Goal: Communication & Community: Answer question/provide support

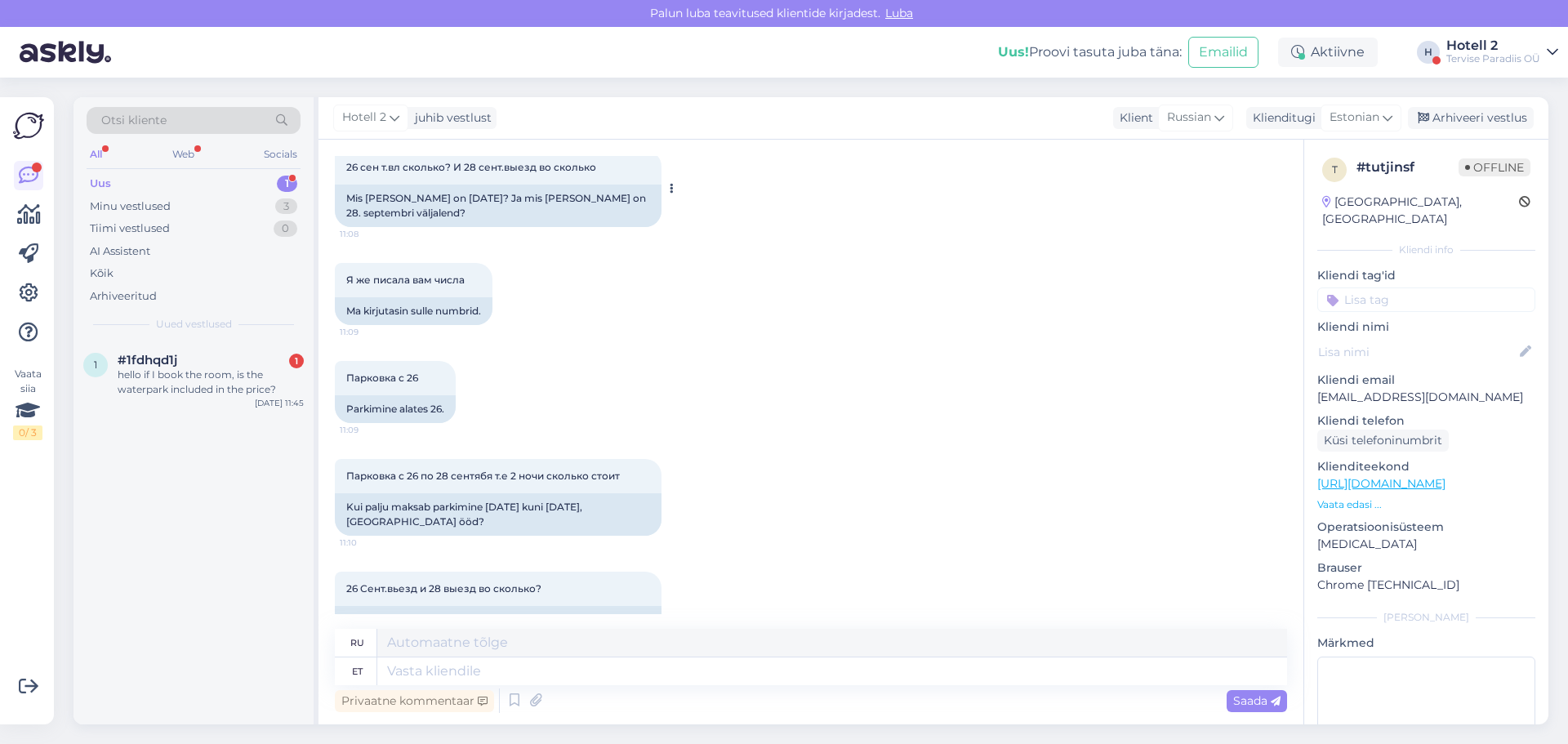
scroll to position [1149, 0]
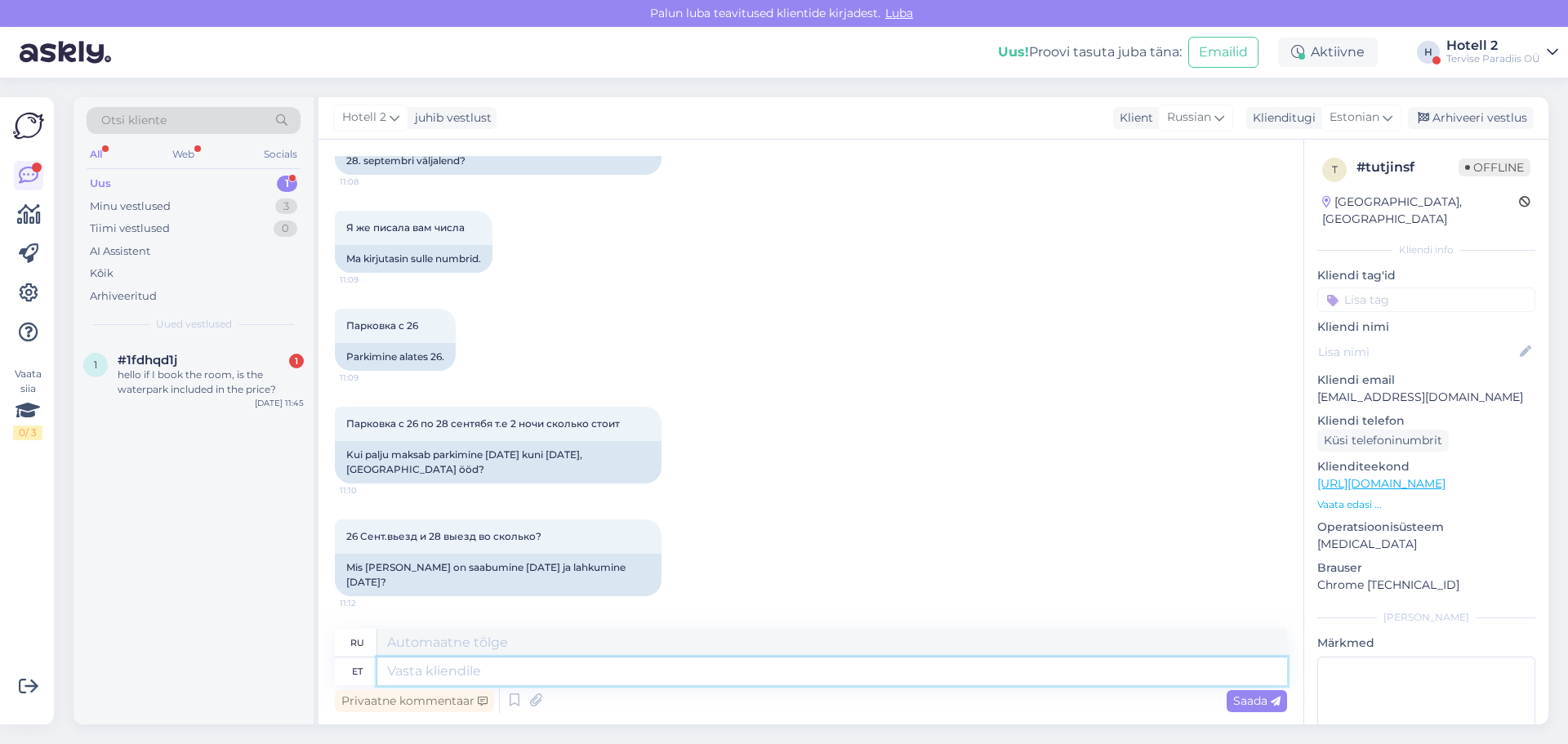
click at [421, 669] on textarea at bounding box center [832, 672] width 910 height 28
click at [481, 666] on textarea "Saabumine on [PERSON_NAME] 15" at bounding box center [832, 672] width 910 height 28
click at [611, 676] on textarea "Saabumine on alates [PERSON_NAME] 15" at bounding box center [832, 672] width 910 height 28
type textarea "Saabumine on alates [PERSON_NAME] 15 ja lahkumine hiljemalt [PERSON_NAME] 12."
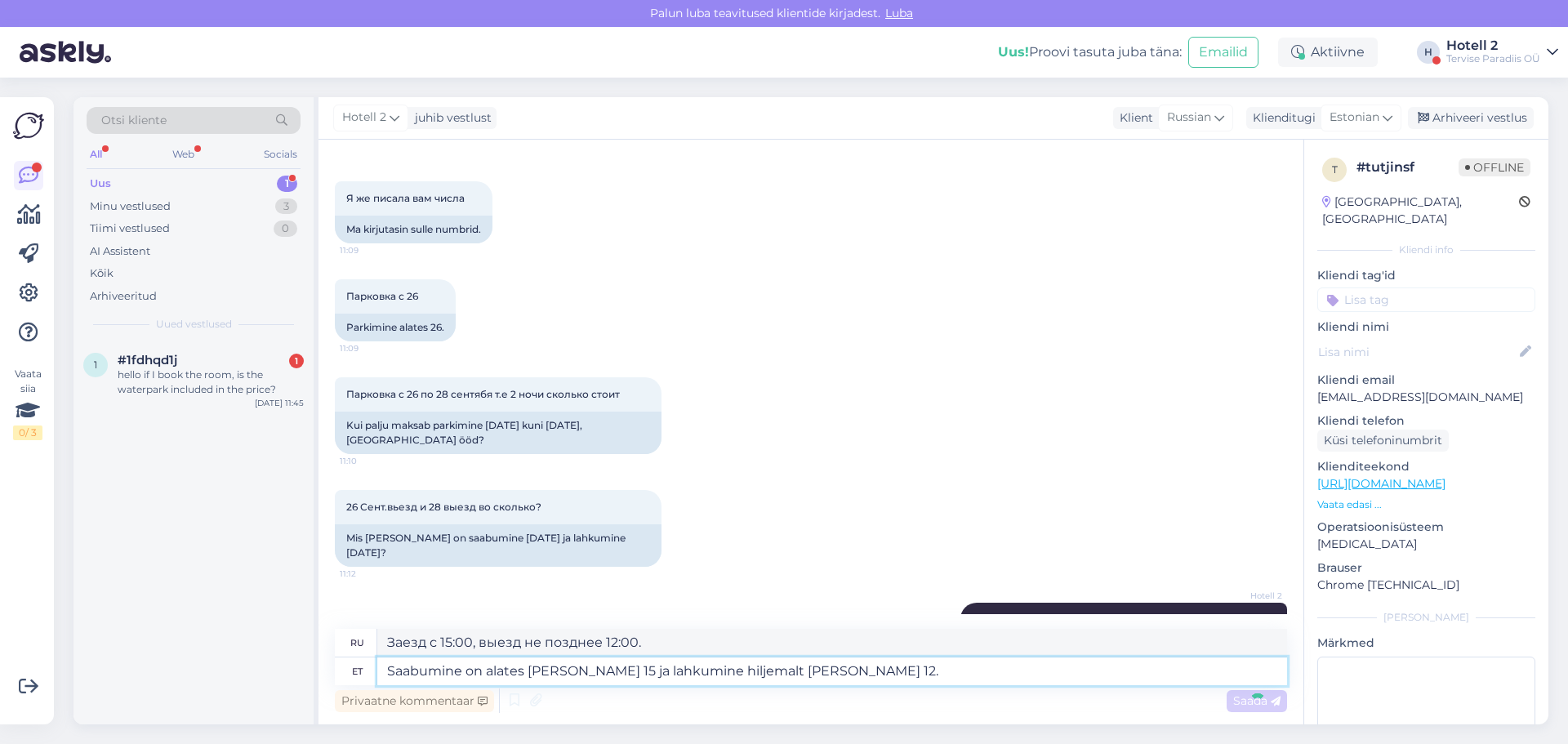
scroll to position [1248, 0]
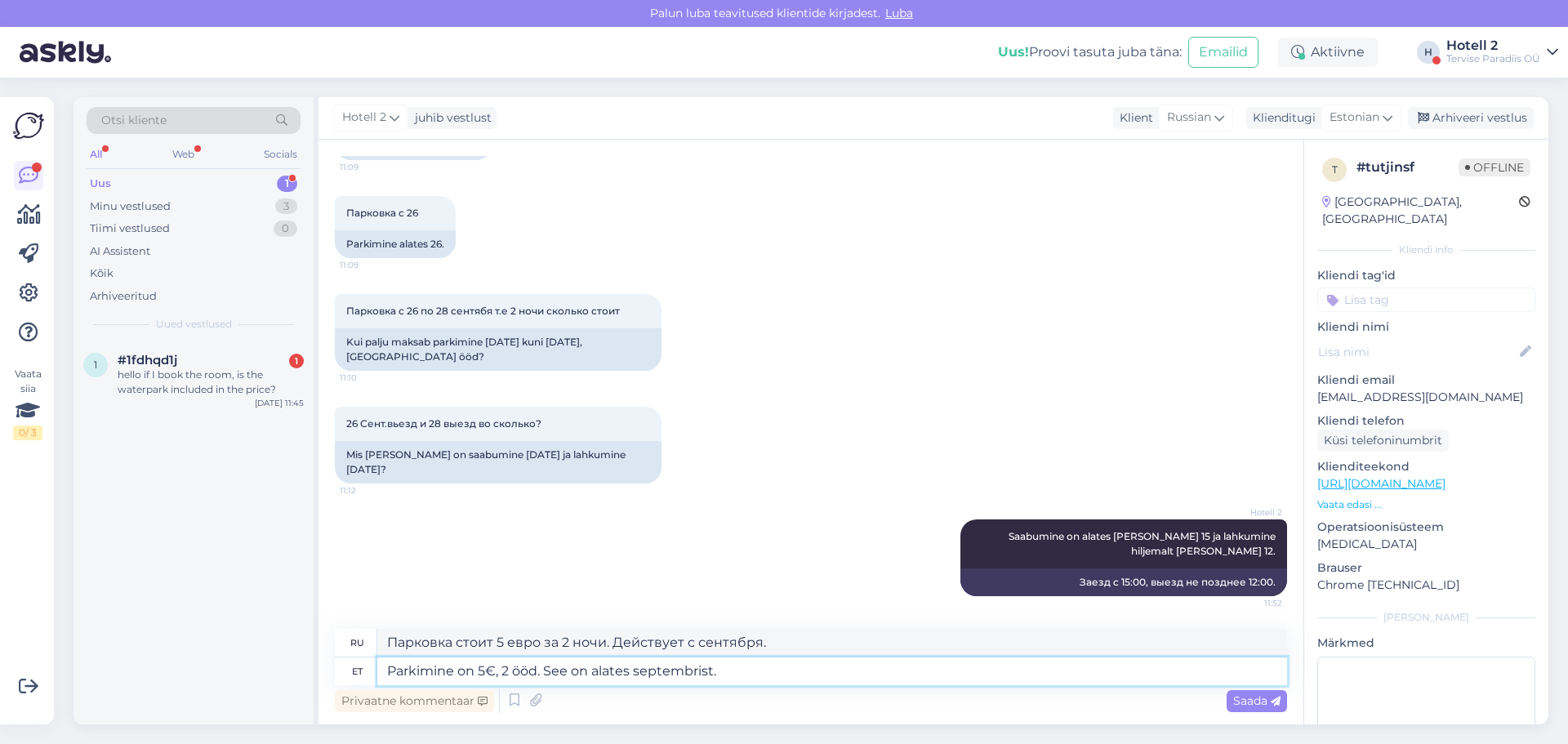
drag, startPoint x: 712, startPoint y: 671, endPoint x: 633, endPoint y: 679, distance: 79.4
click at [633, 679] on textarea "Parkimine on 5€, 2 ööd. See on alates septembrist." at bounding box center [832, 672] width 910 height 28
type textarea "Parkimine on 5€, 2 ööd. See on alates [DATE]."
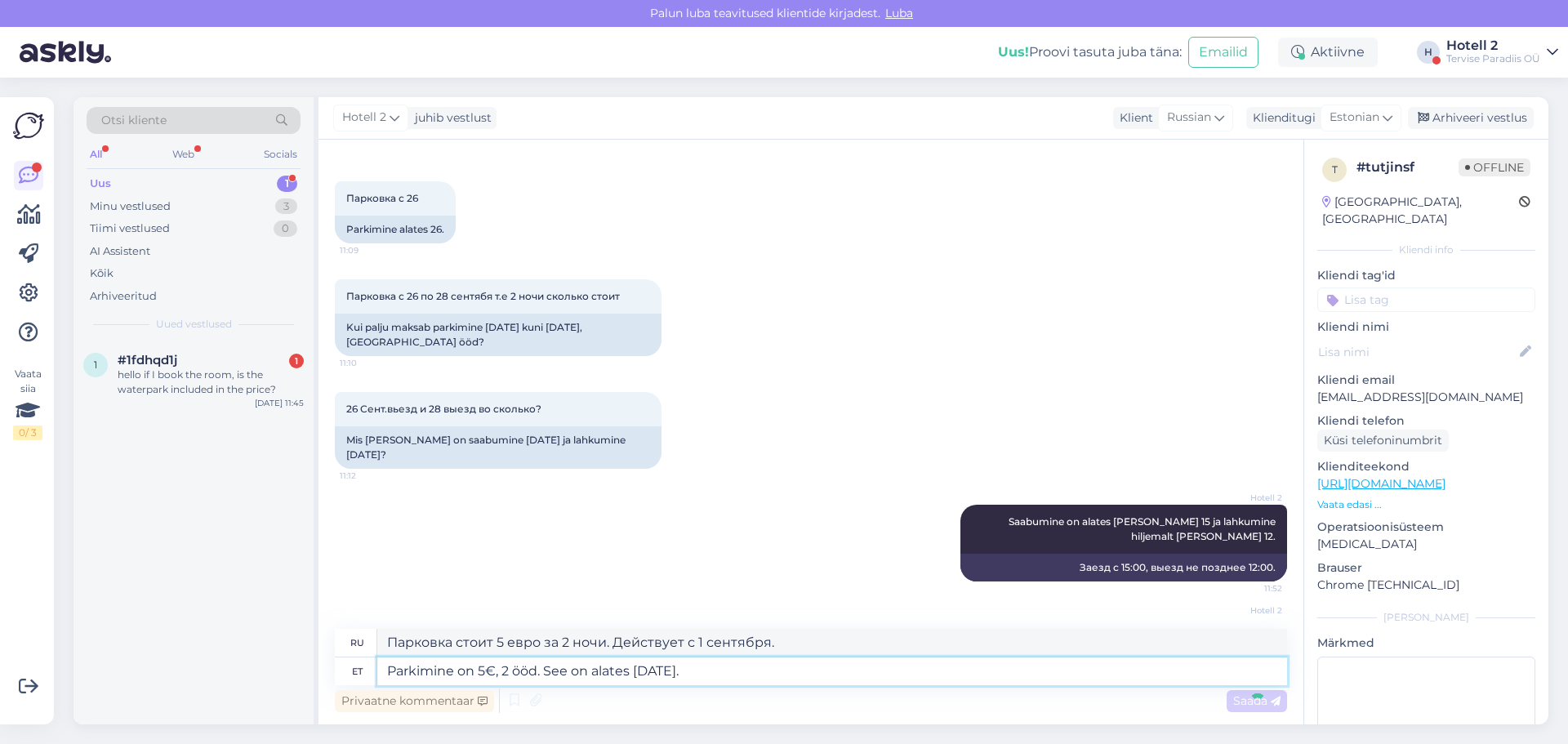
scroll to position [1346, 0]
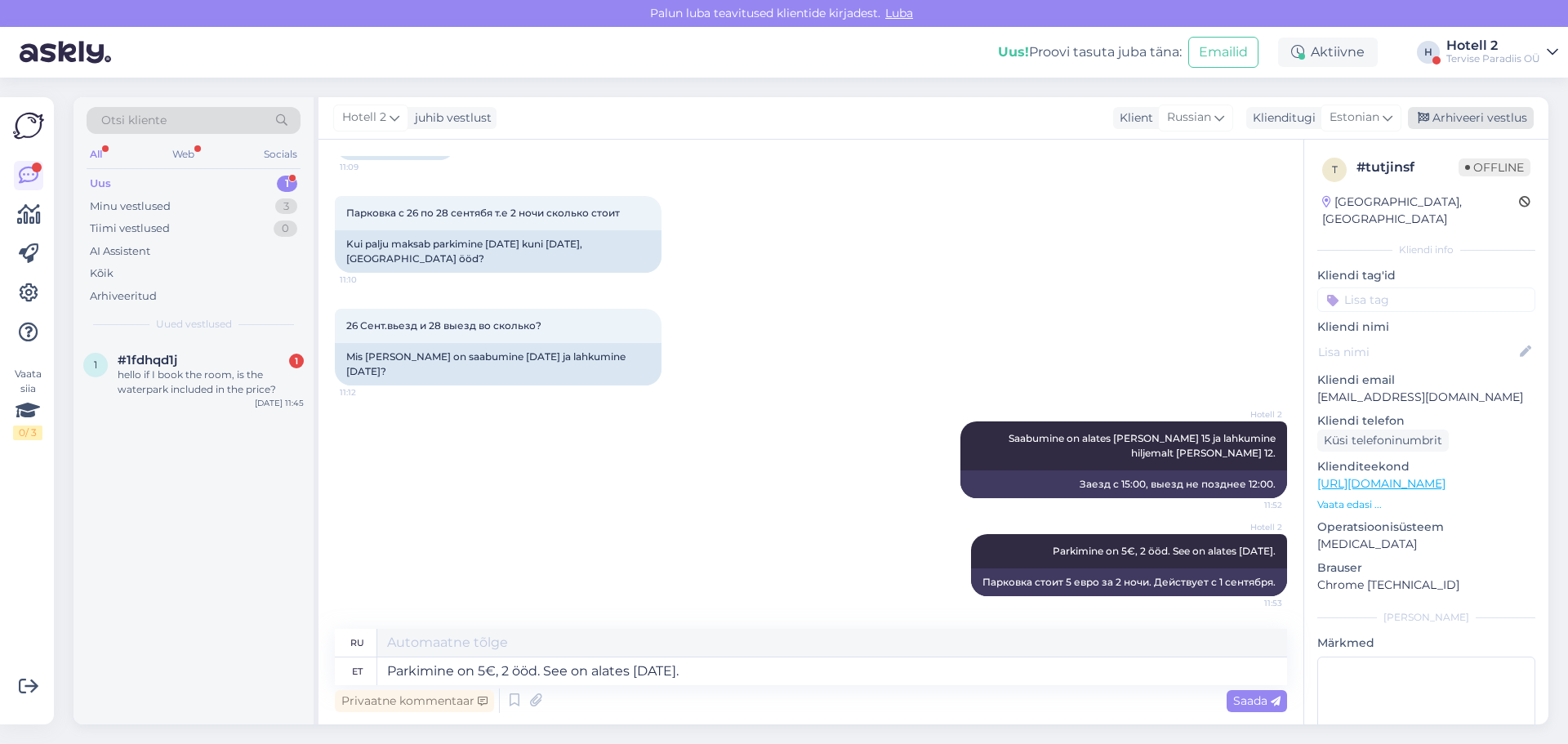
click at [1485, 115] on div "Arhiveeri vestlus" at bounding box center [1471, 118] width 126 height 22
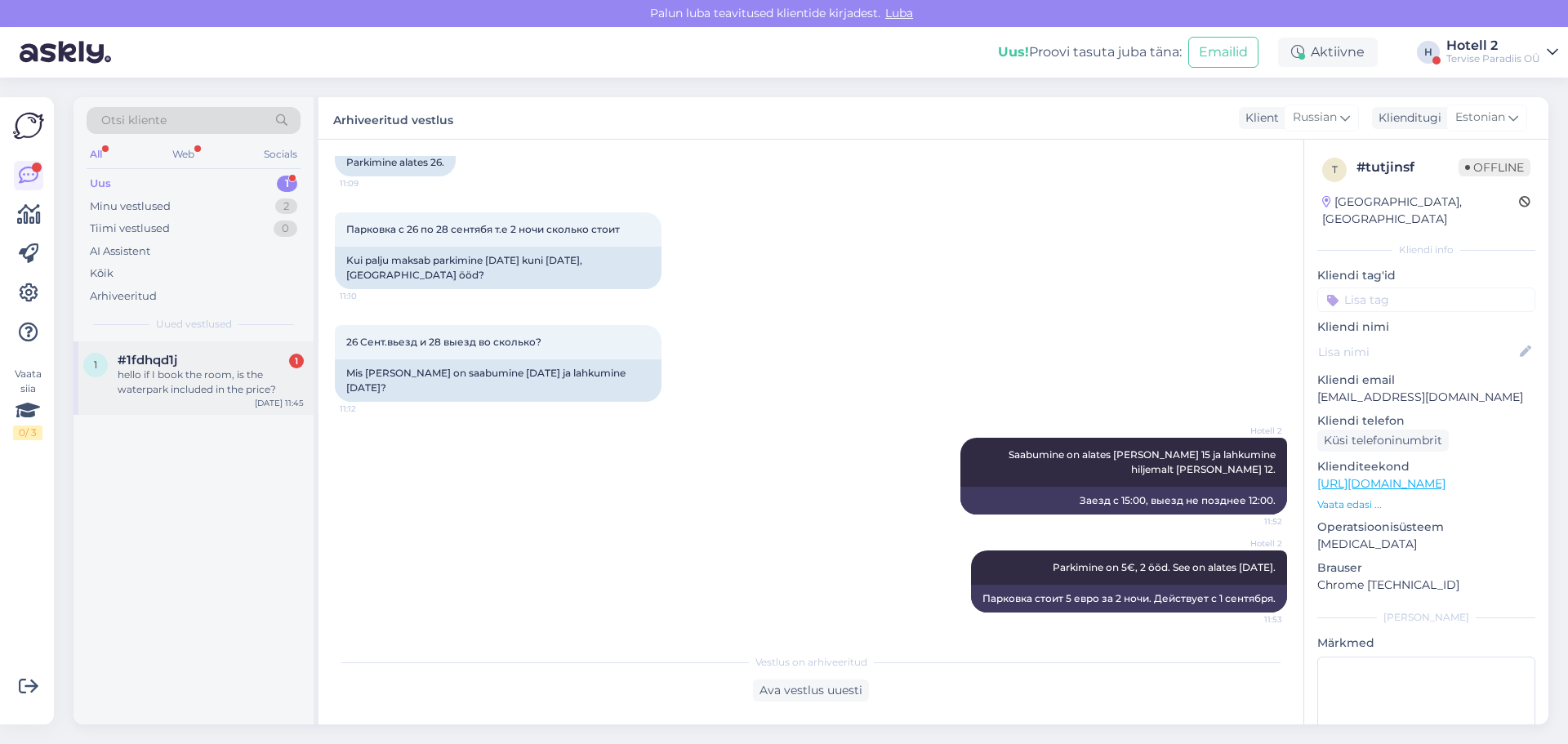
click at [228, 379] on div "hello if I book the room, is the waterpark included in the price?" at bounding box center [210, 382] width 186 height 30
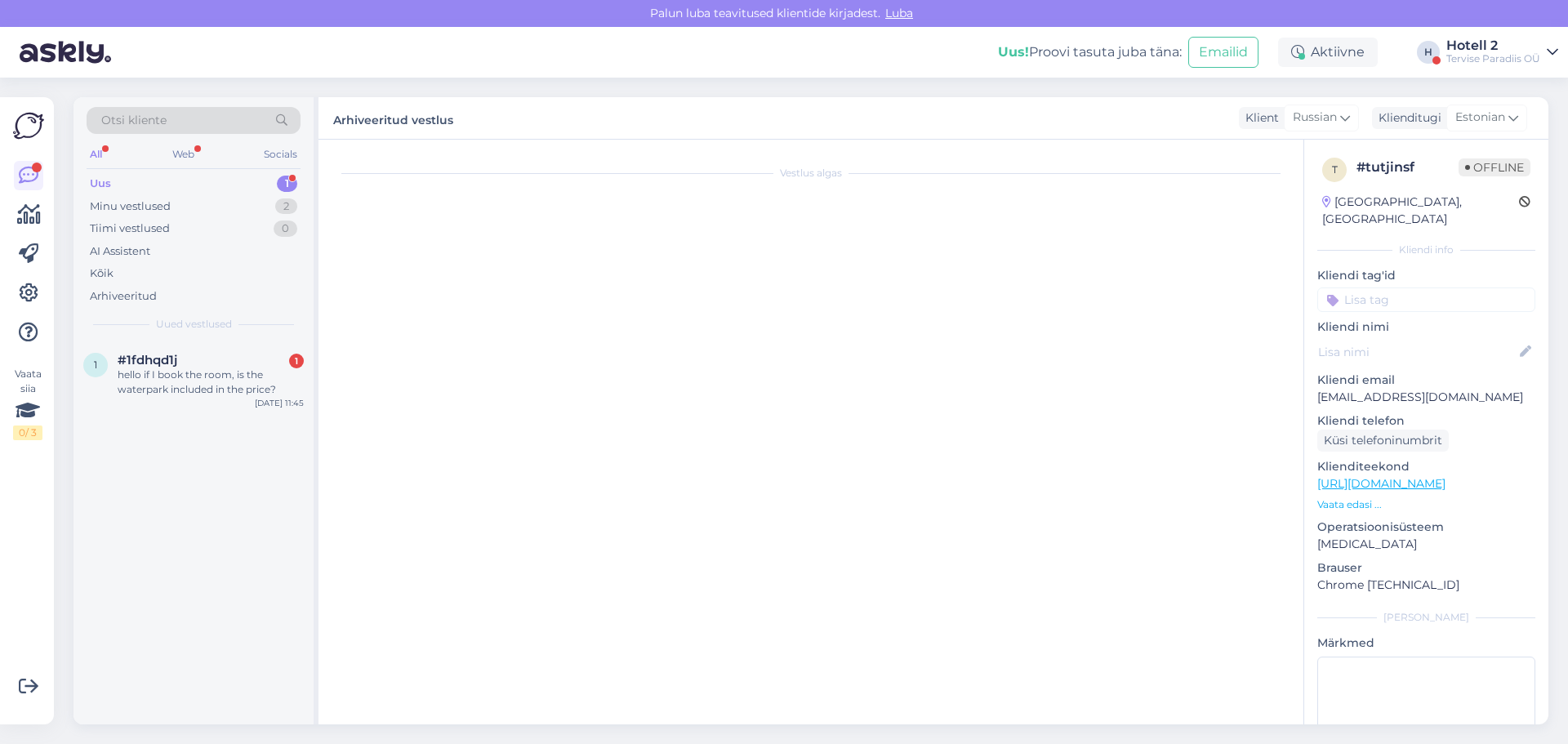
scroll to position [0, 0]
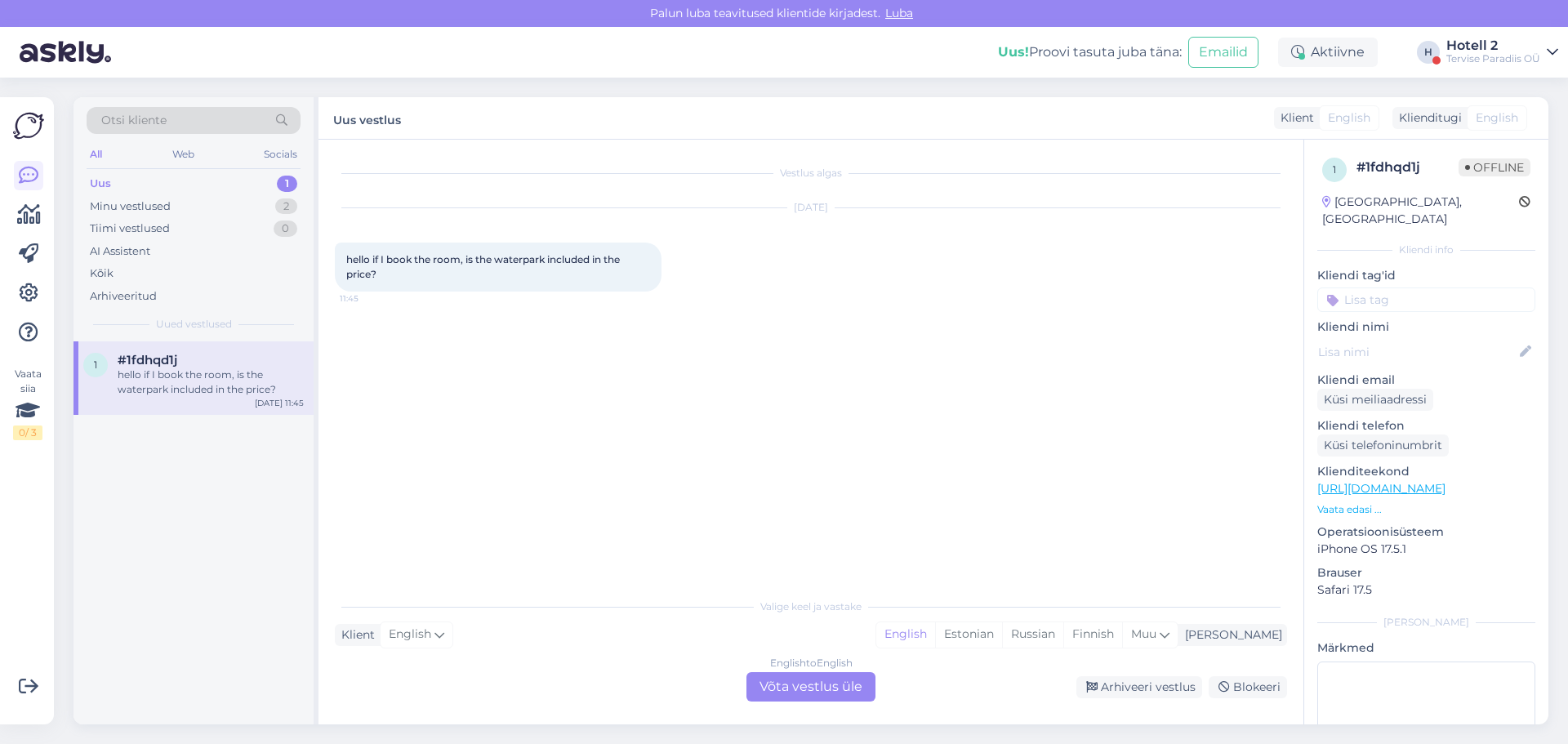
drag, startPoint x: 1029, startPoint y: 637, endPoint x: 925, endPoint y: 670, distance: 109.1
click at [1002, 637] on div "Estonian" at bounding box center [968, 635] width 67 height 24
click at [828, 688] on div "English to Estonian Võta vestlus üle" at bounding box center [811, 687] width 129 height 30
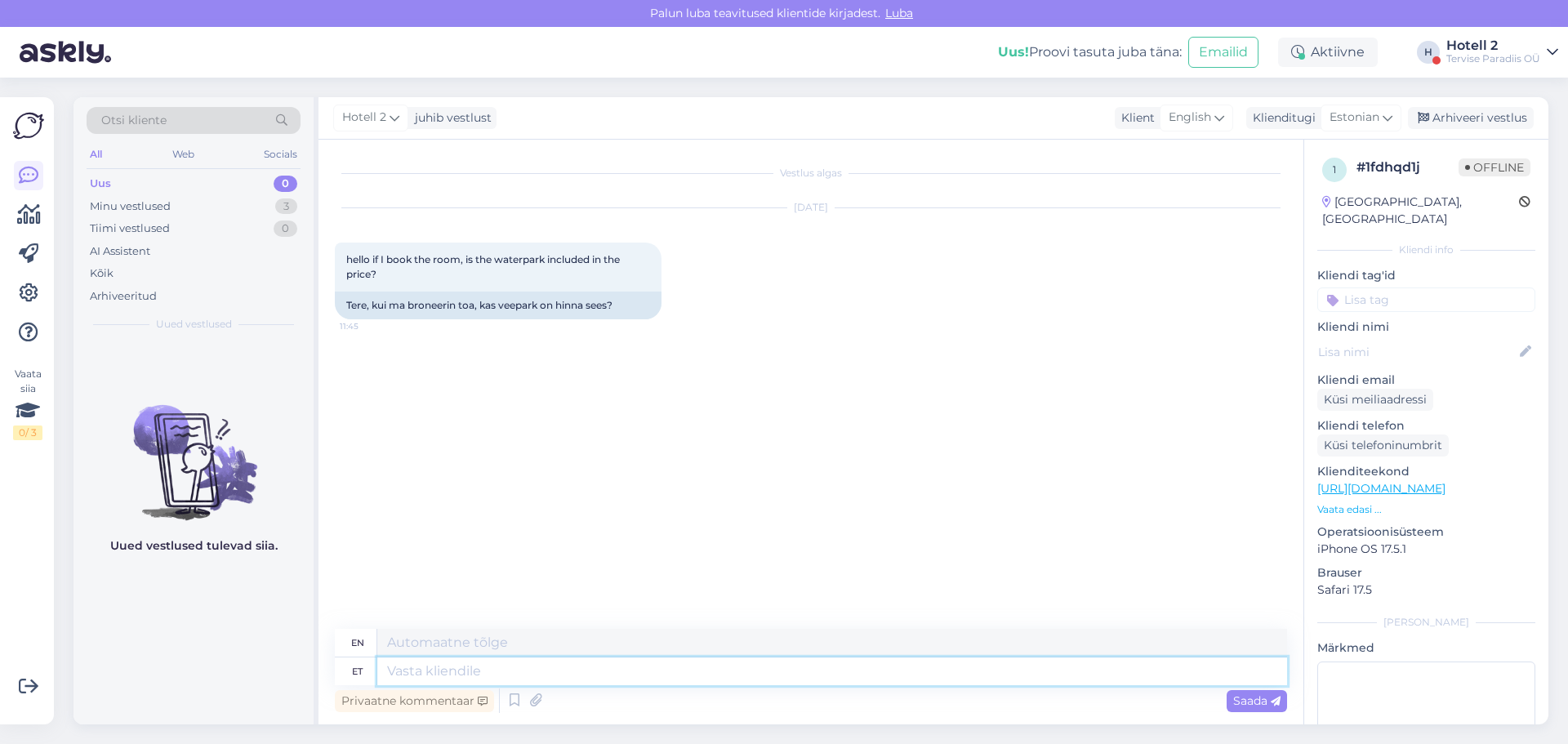
click at [403, 673] on textarea at bounding box center [832, 672] width 910 height 28
type textarea "Tere"
type textarea "Hello"
type textarea "Tere päevast!"
type textarea "Good day!"
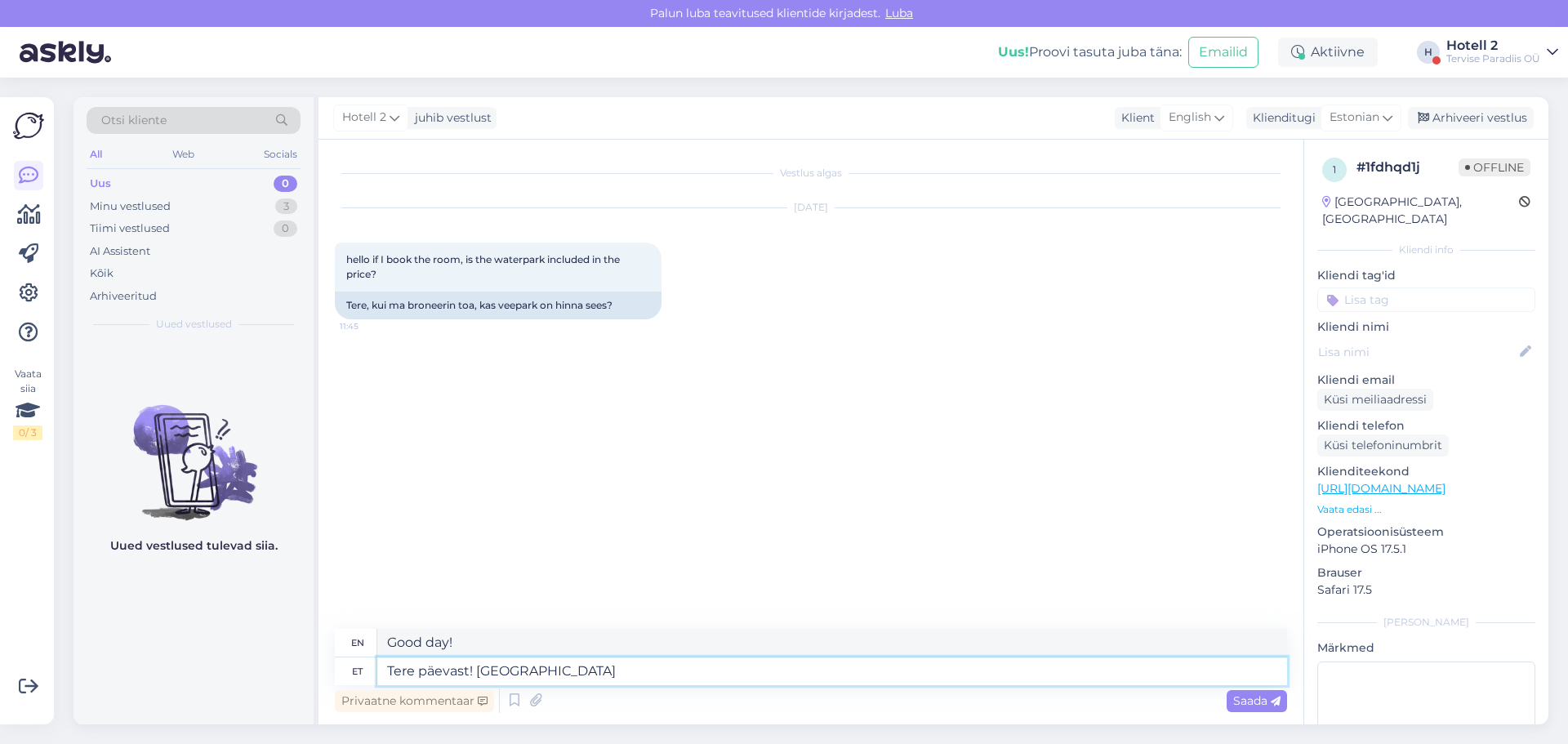
type textarea "Tere päevast! [GEOGRAPHIC_DATA],"
type textarea "Good day! Yes,"
type textarea "Tere päevast! Jah, piiramatu v"
type textarea "Good day! Yes, unlimited"
type textarea "Tere päevast! [GEOGRAPHIC_DATA], piiramatu veekeskuse k"
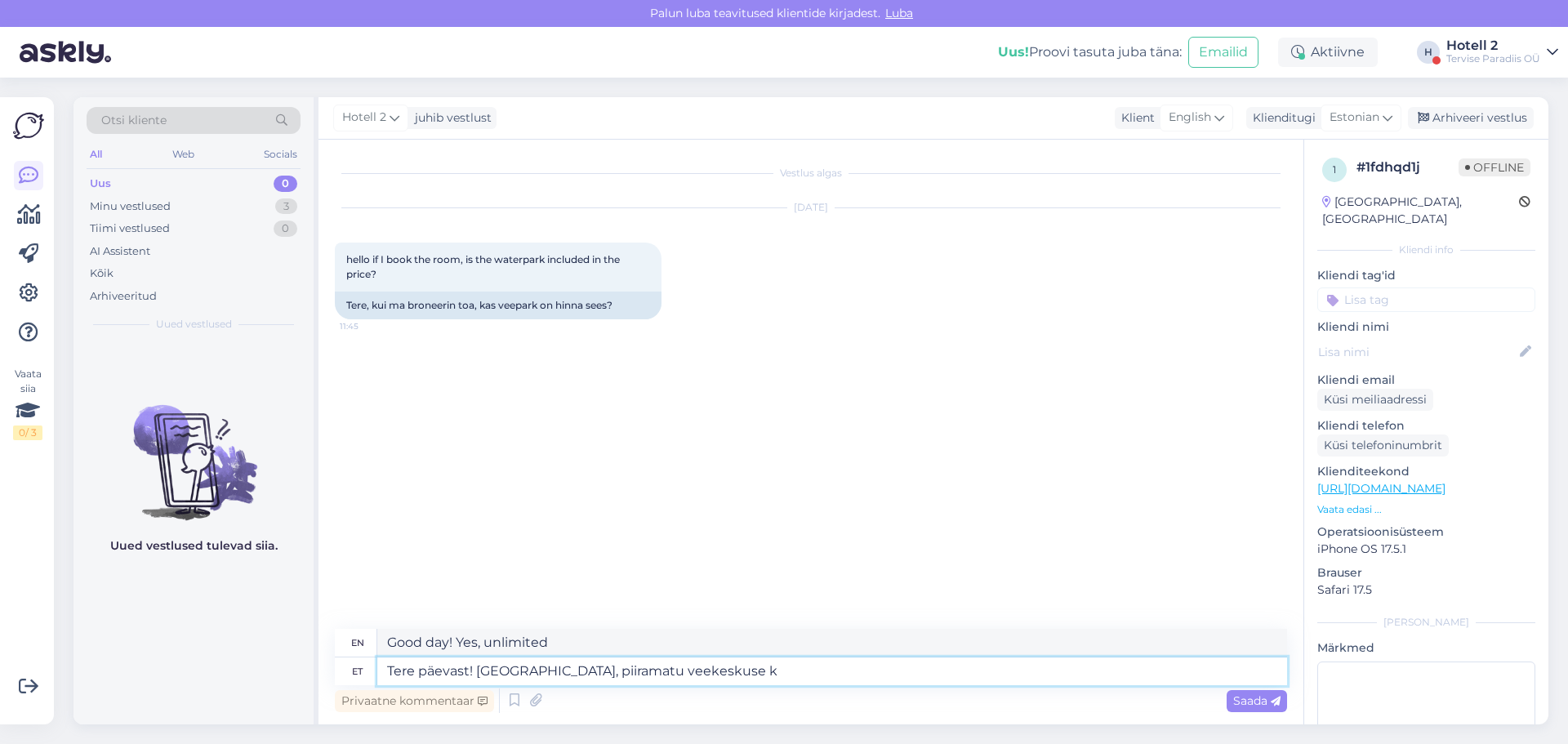
type textarea "Good day! Yes, unlimited water park"
type textarea "Tere päevast! [GEOGRAPHIC_DATA], piiramatu veekeskuse [PERSON_NAME]"
type textarea "Good day! Yes, unlimited water park in the village"
type textarea "Tere päevast! [GEOGRAPHIC_DATA], piiramatu veekeskuse külastus"
type textarea "Good day! Yes, unlimited access to the water park"
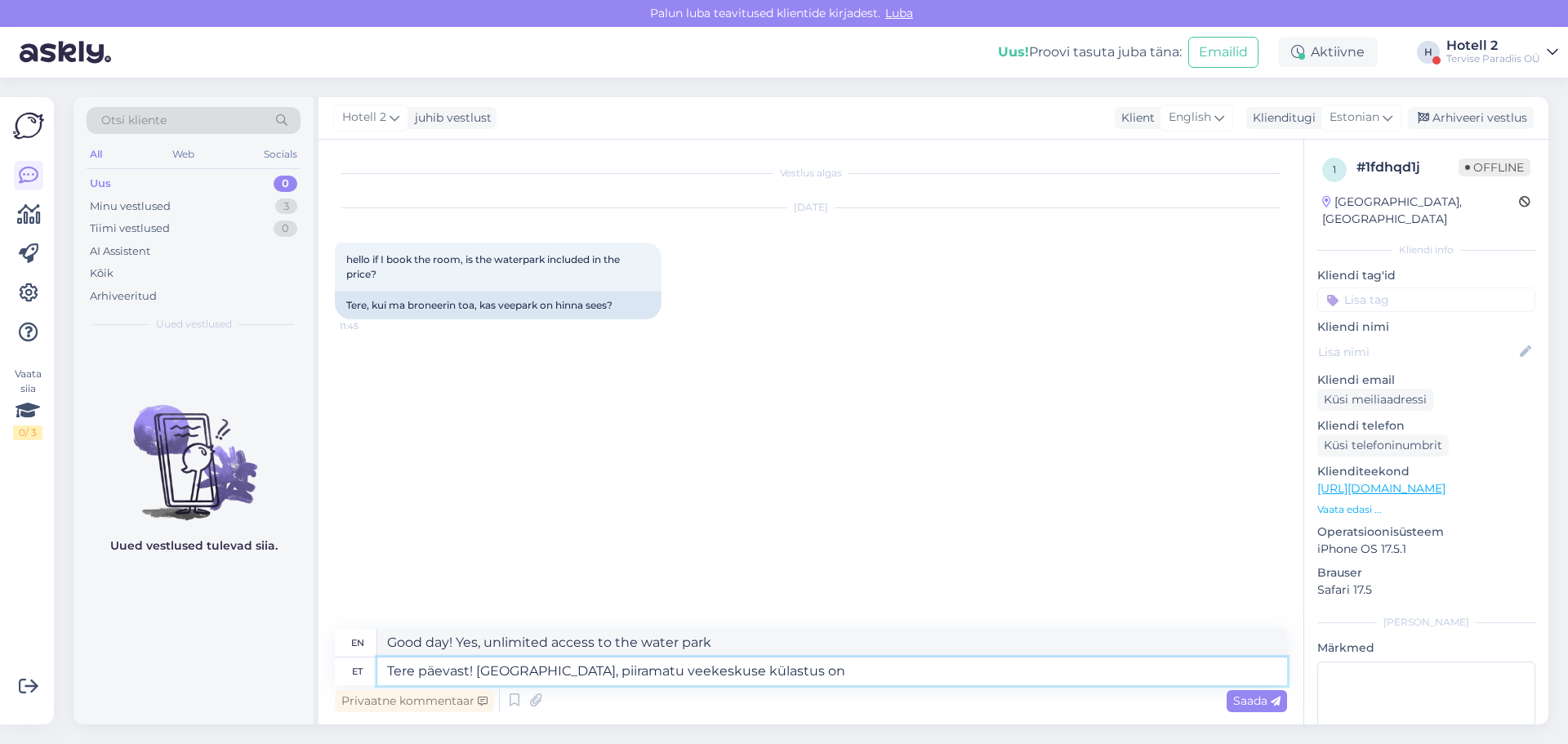
type textarea "Tere päevast! [GEOGRAPHIC_DATA], piiramatu veekeskuse külastus on t"
type textarea "Good day! Yes, unlimited access to the water park is available."
type textarea "Tere päevast! [GEOGRAPHIC_DATA], piiramatu veekeskuse külastus on toa"
type textarea "Good day! Yes, unlimited access to the [GEOGRAPHIC_DATA] is included in the roo…"
type textarea "Tere päevast! [GEOGRAPHIC_DATA], piiramatu veekeskuse külastus on toa hinna s"
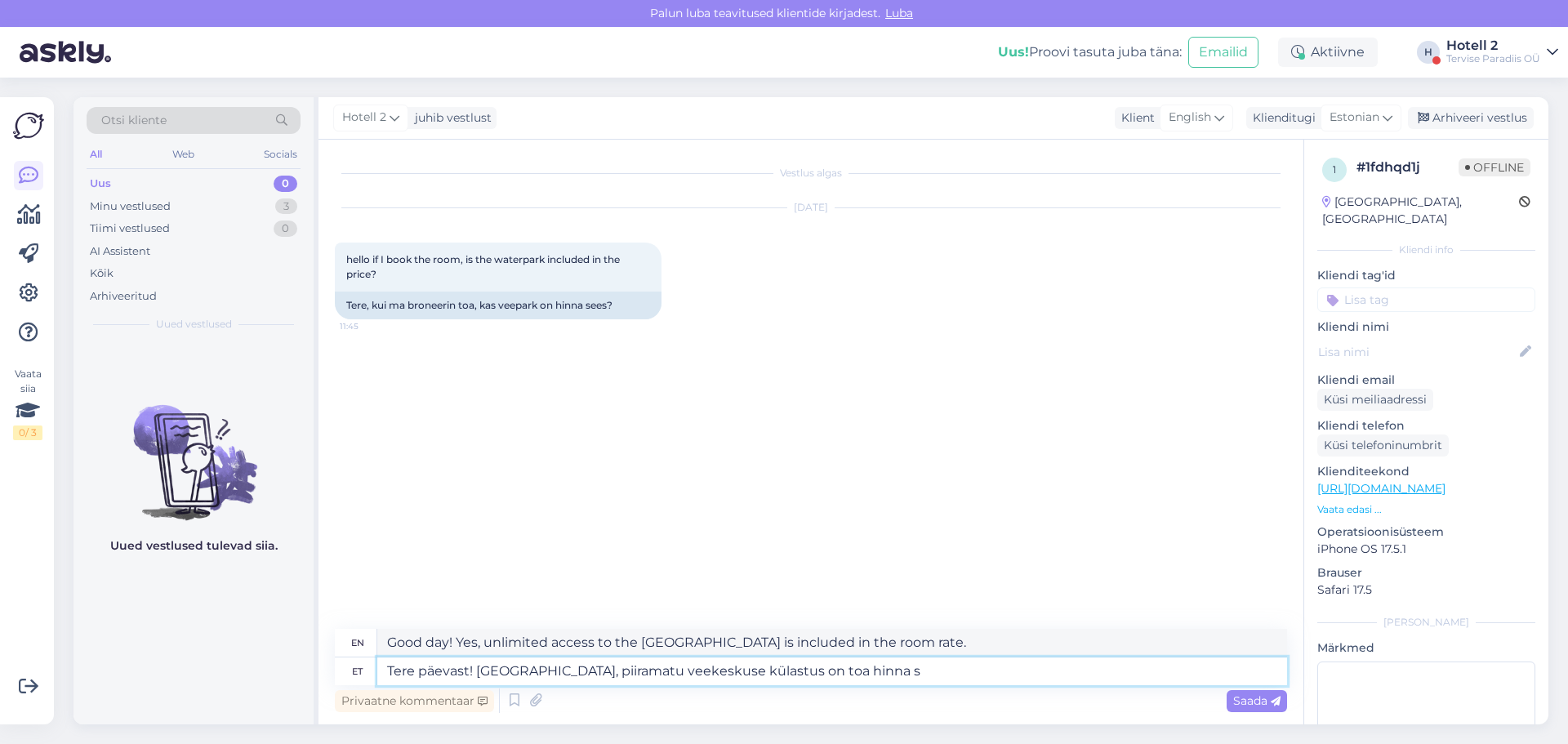
type textarea "Good day! Yes, unlimited access to the [GEOGRAPHIC_DATA] is included in the roo…"
type textarea "Tere päevast! [GEOGRAPHIC_DATA], piiramatu veekeskuse külastus on toa hinna see…"
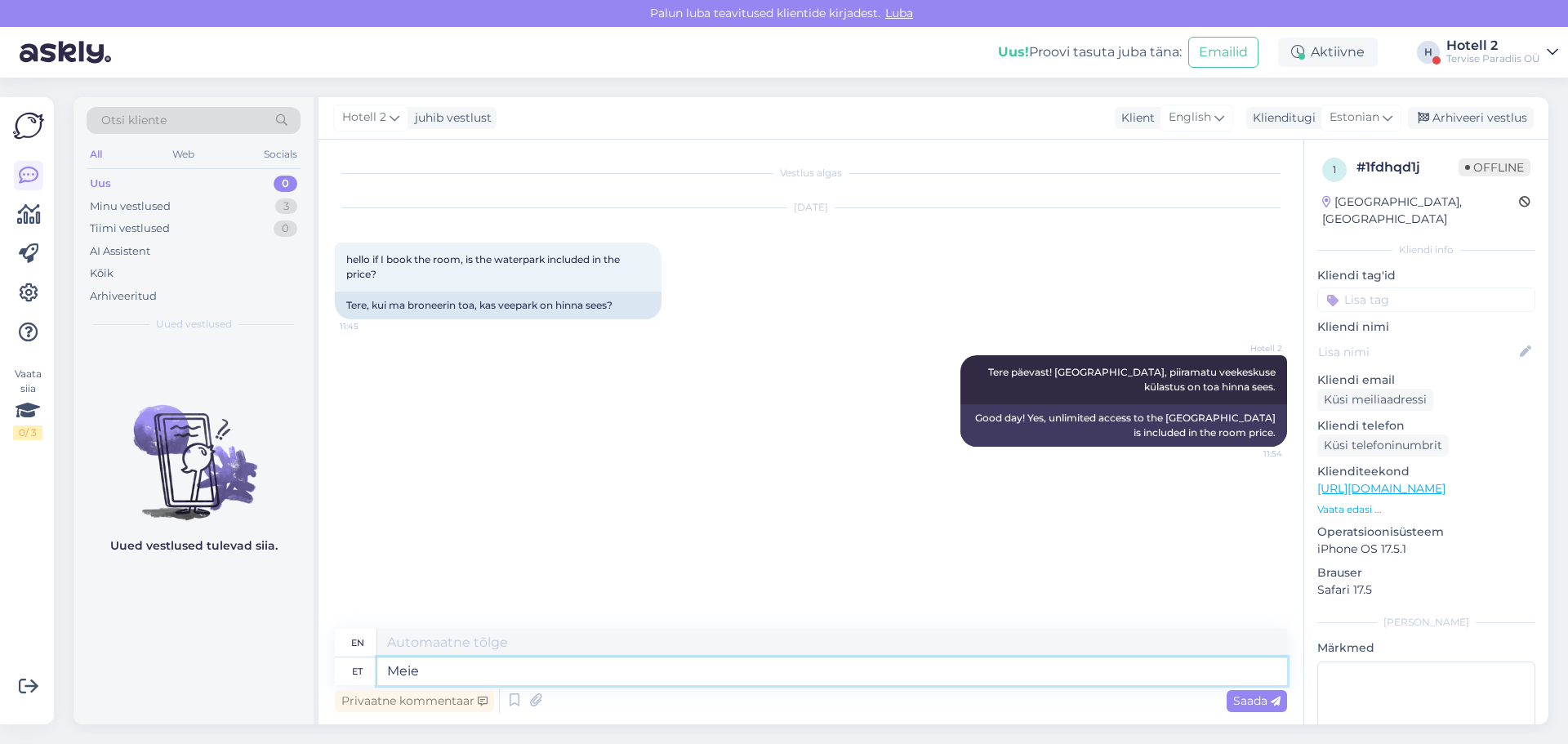
type textarea "Meie"
type textarea "Our"
type textarea "Meie kodulehel o"
type textarea "On our website"
type textarea "Meie kodulehel on"
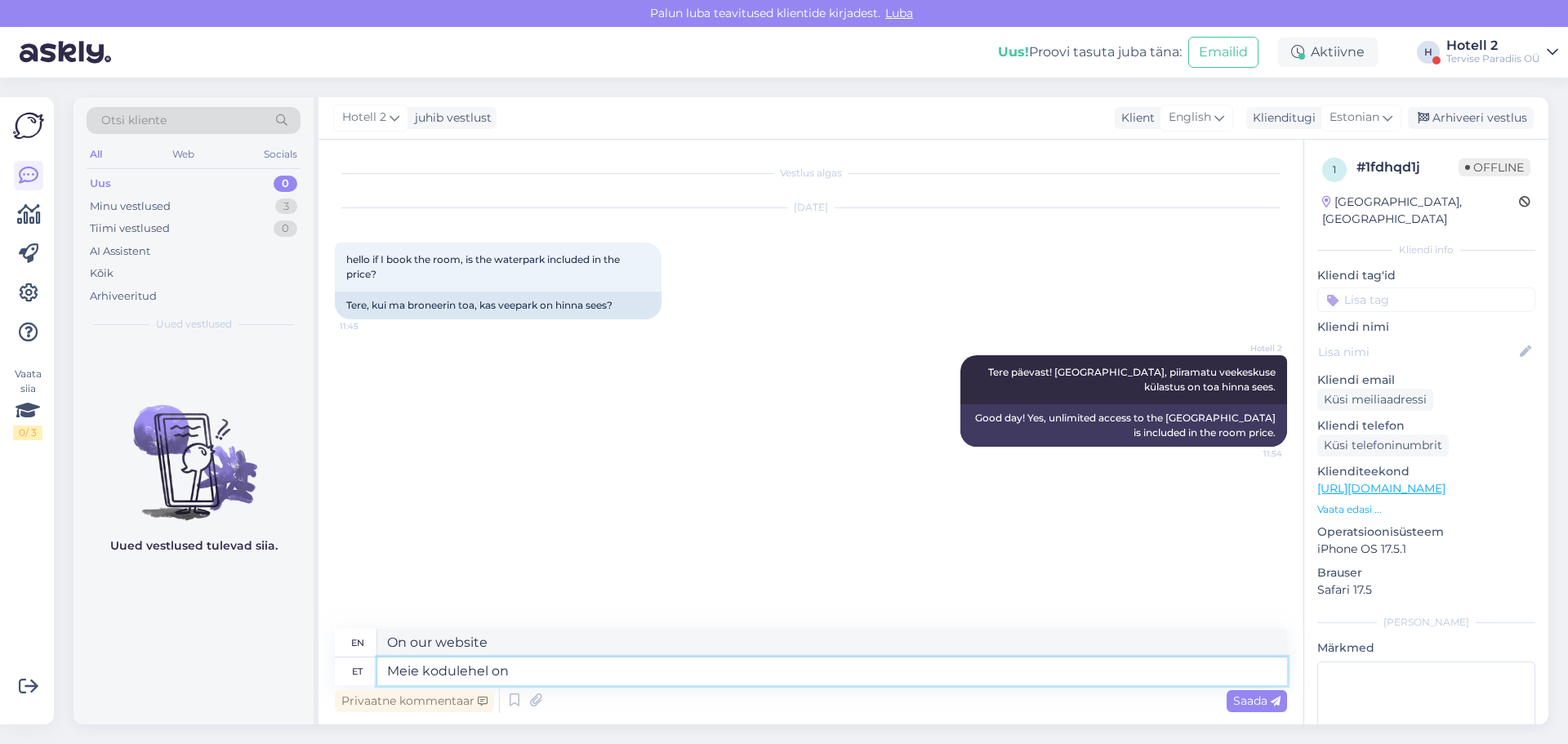
type textarea "Our website has"
type textarea "Meie kodulehel on pakett"
type textarea "There is a package on our website"
type textarea "Meie kodulehel on pakett "Majutus i"
type textarea "Our website has a package "Accommodation""
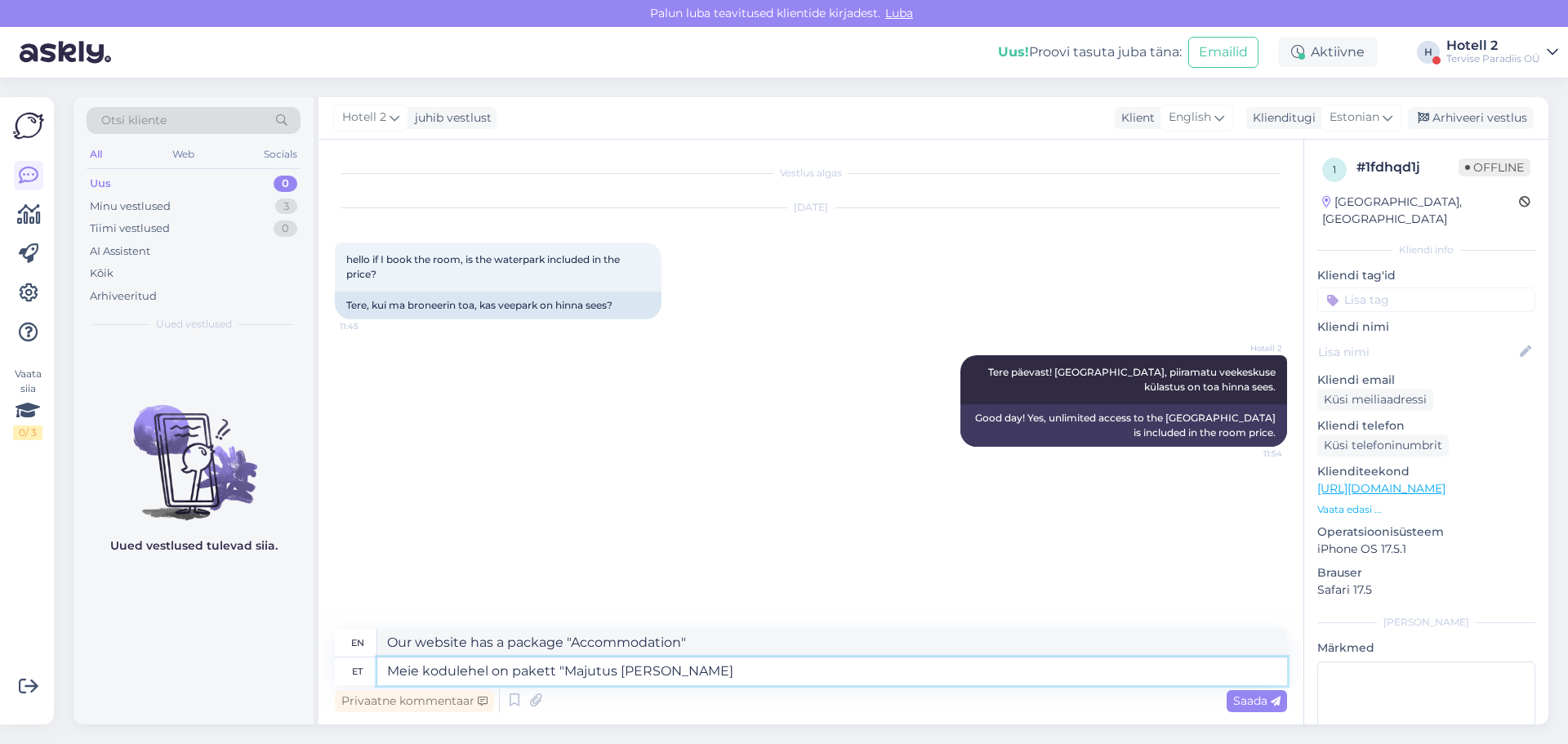
type textarea "Meie kodulehel on pakett "Majutus [PERSON_NAME] v"
type textarea "Our website has a package "Accommodation without"
type textarea "Meie kodulehel on pakett "Majutus [PERSON_NAME] veekeskus"
type textarea "On our website there is a package "Accommodation without water park""
type textarea "Meie kodulehel on pakett "Majutus [PERSON_NAME] veekeskus külastuseta" ai"
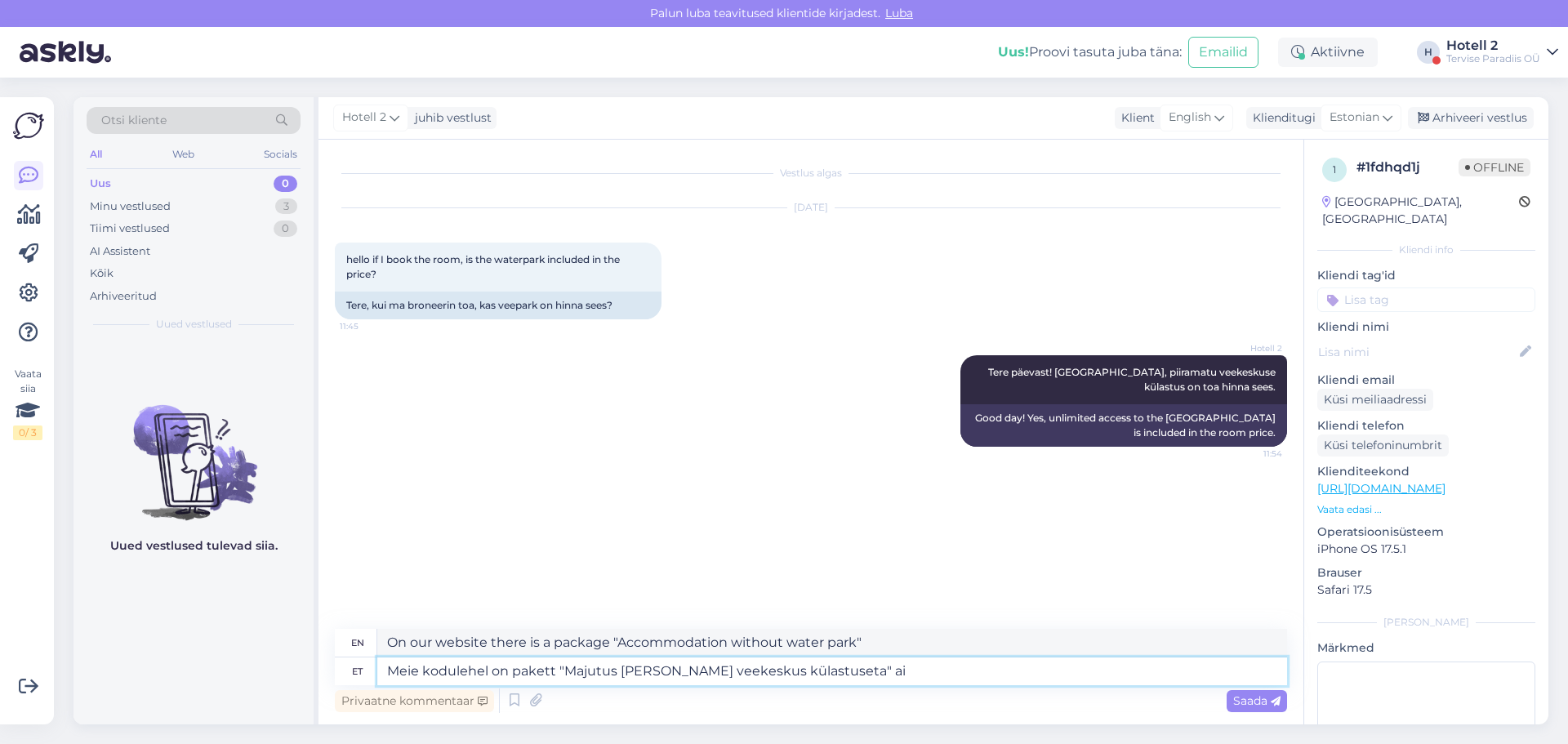
type textarea "Our website has a package "Accommodation without visiting the water park""
type textarea "Meie kodulehel on pakett "Majutus [PERSON_NAME] veekeskus külastuseta" ainult s"
type textarea "On our website, the package "Accommodation without visiting the water park" is …"
type textarea "Meie kodulehel on pakett "Majutus [PERSON_NAME] veekeskus külastuseta" ainult s…"
type textarea "Our website has the "Accommodation without visiting the water park" package onl…"
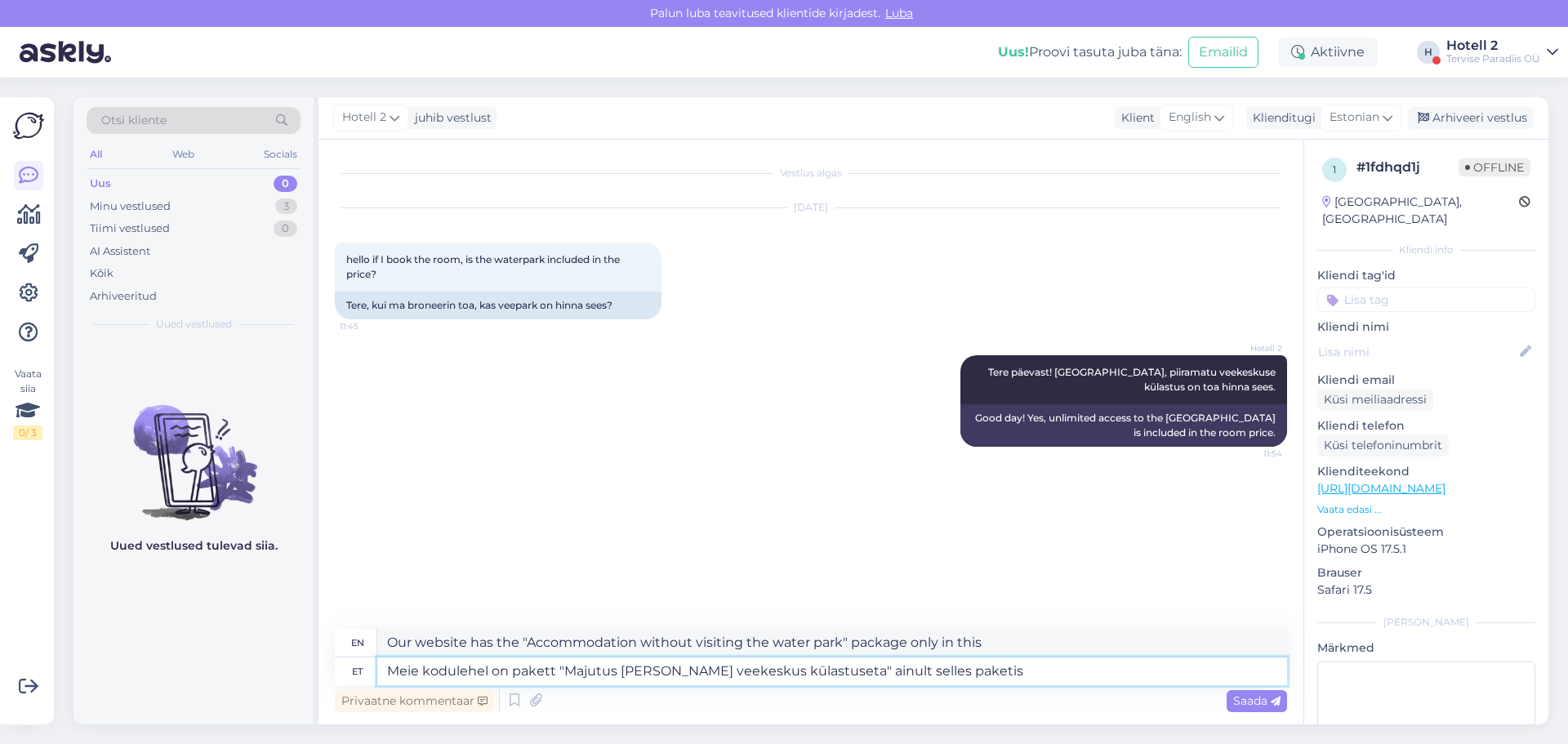
type textarea "Meie kodulehel on pakett "Majutus [PERSON_NAME] veekeskus külastuseta" ainult s…"
type textarea "Our website has the "Accommodation without water park visit" package only in th…"
type textarea "Meie kodulehel on pakett "Majutus [PERSON_NAME] veekeskus külastuseta" ainult s…"
type textarea "Our website has a package "Accommodation without visiting the water park", only…"
type textarea "Meie kodulehel on pakett "Majutus [PERSON_NAME] veekeskus külastuseta" ainult s…"
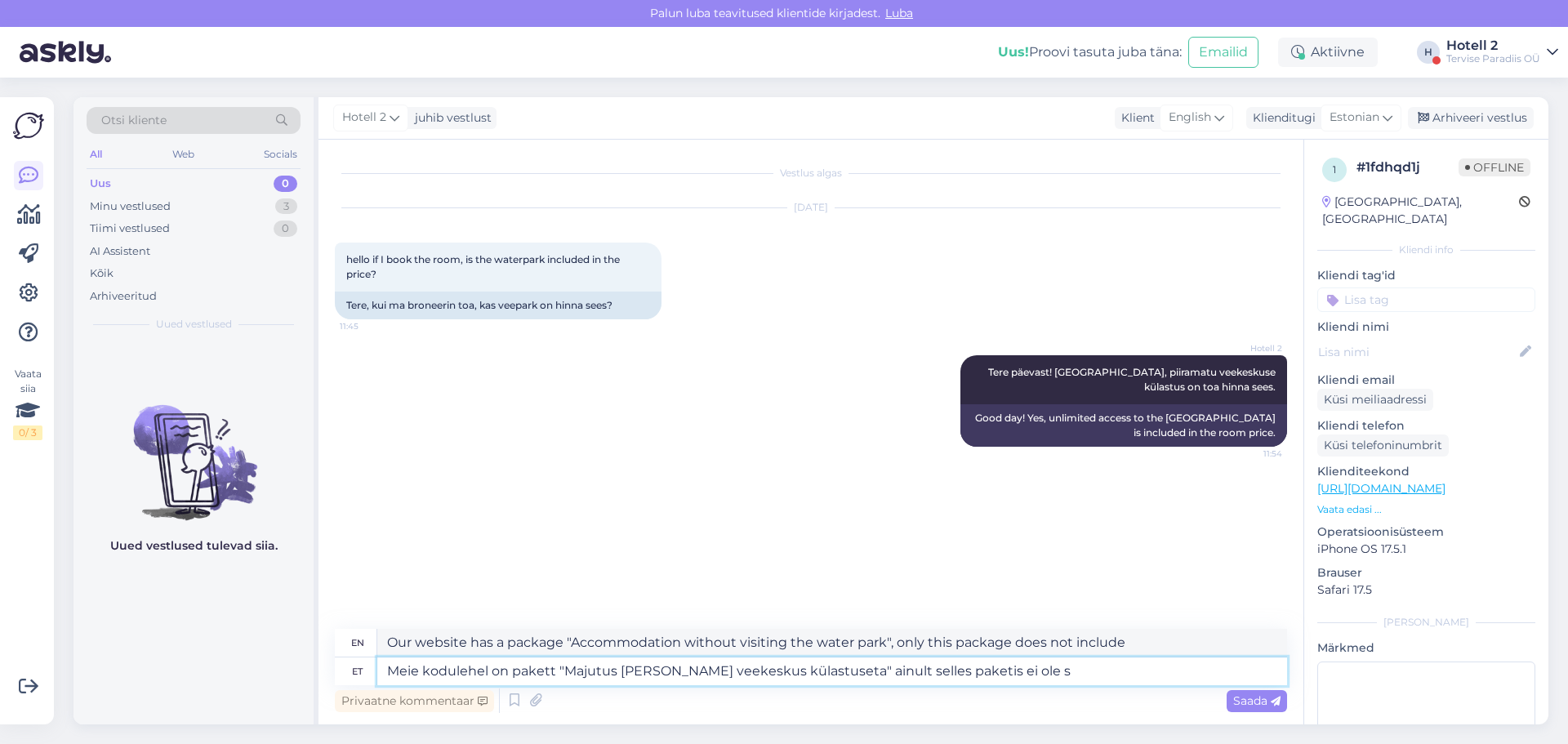
type textarea "On our website there is a package "Accommodation without visiting the water par…"
type textarea "Meie kodulehel on pakett "Majutus [PERSON_NAME] veekeskus külastuseta" ainult s…"
type textarea "Our website has a package "Accommodation without a visit to the water park", bu…"
type textarea "Meie kodulehel on pakett "Majutus [PERSON_NAME] veekeskus külastuseta" ainult s…"
type textarea "On our website there is a package "Accommodation without visiting the water par…"
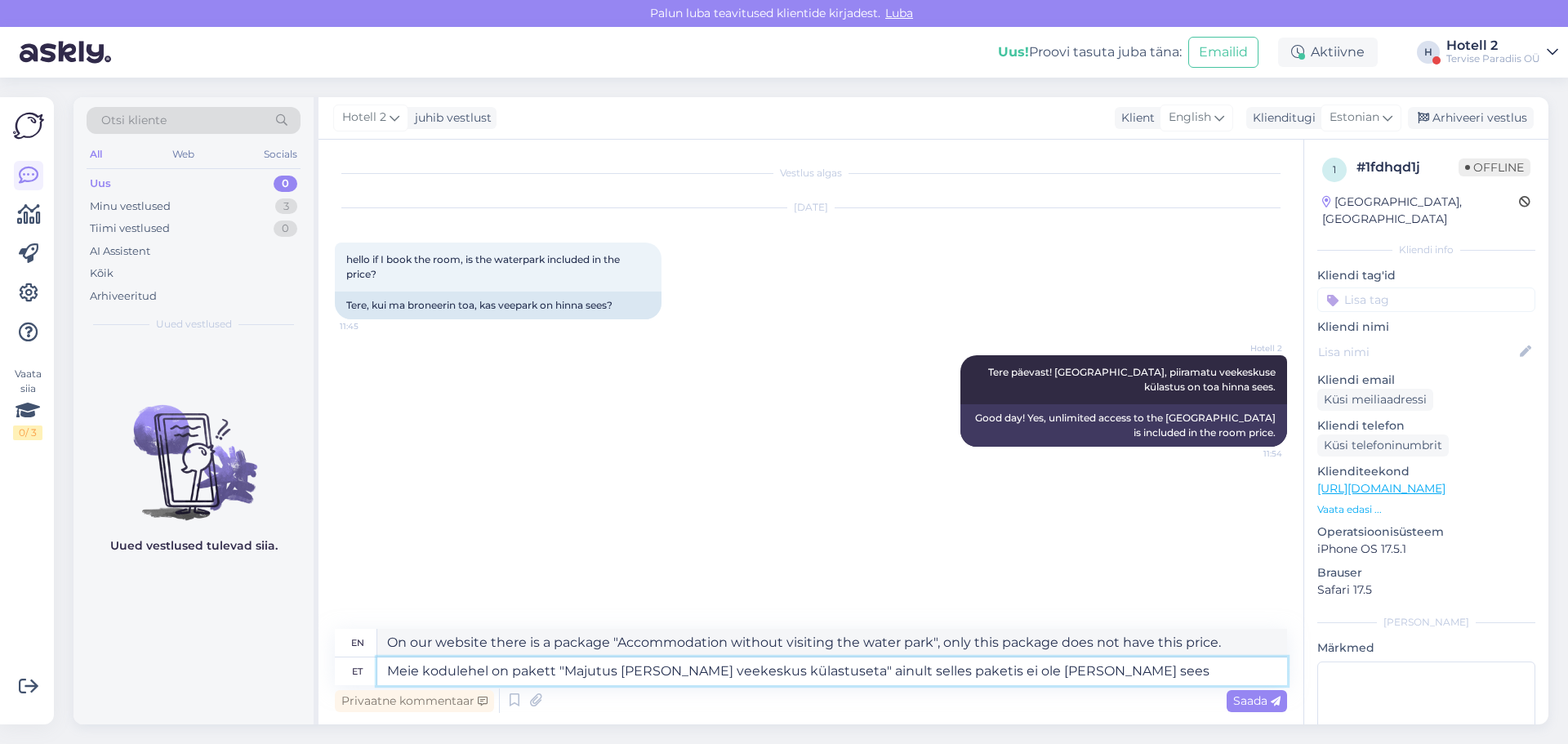
type textarea "Meie kodulehel on pakett "Majutus [PERSON_NAME] veekeskus külastuseta" ainult s…"
type textarea "Our website has a package "Accommodation without a visit to the water park", bu…"
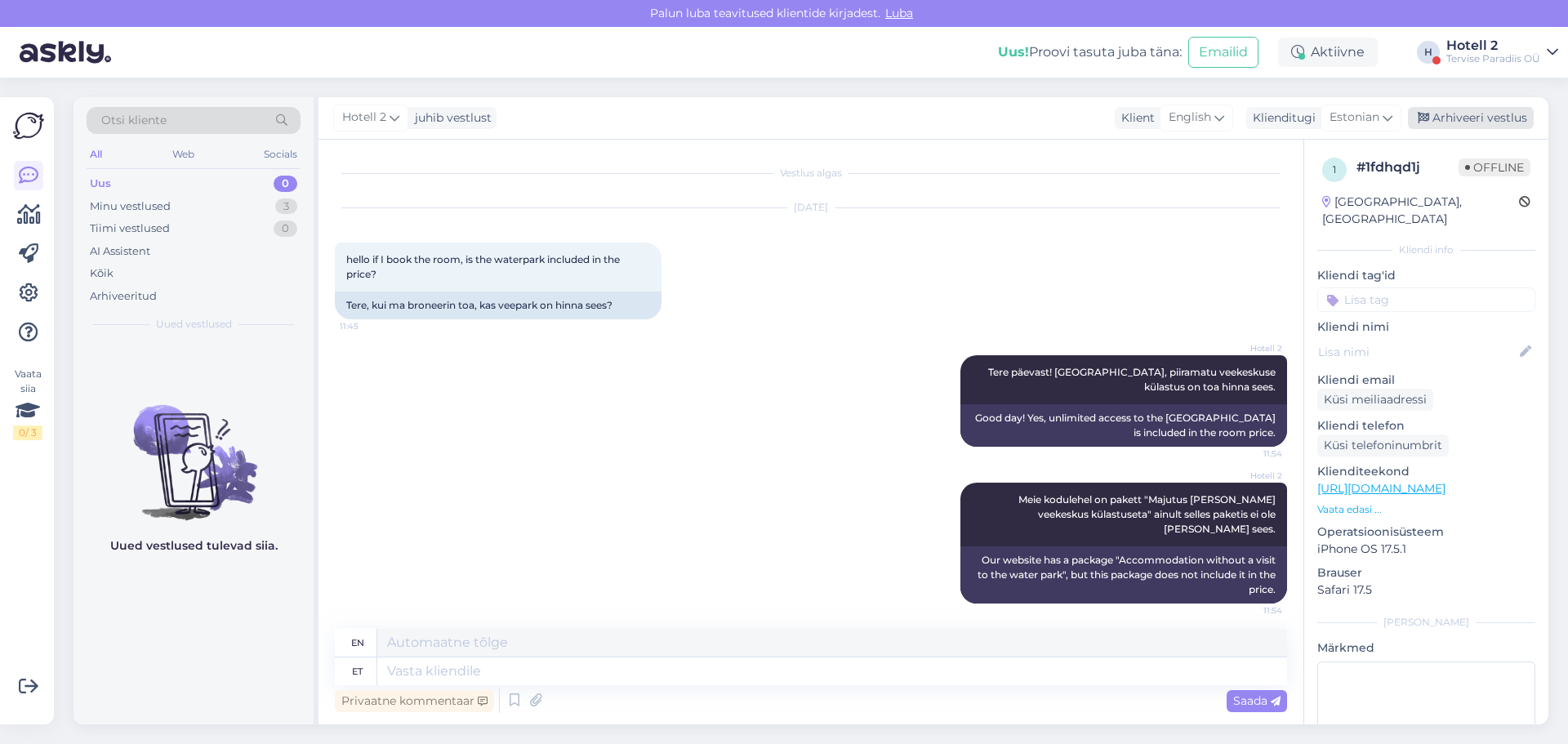
click at [1475, 124] on div "Arhiveeri vestlus" at bounding box center [1471, 118] width 126 height 22
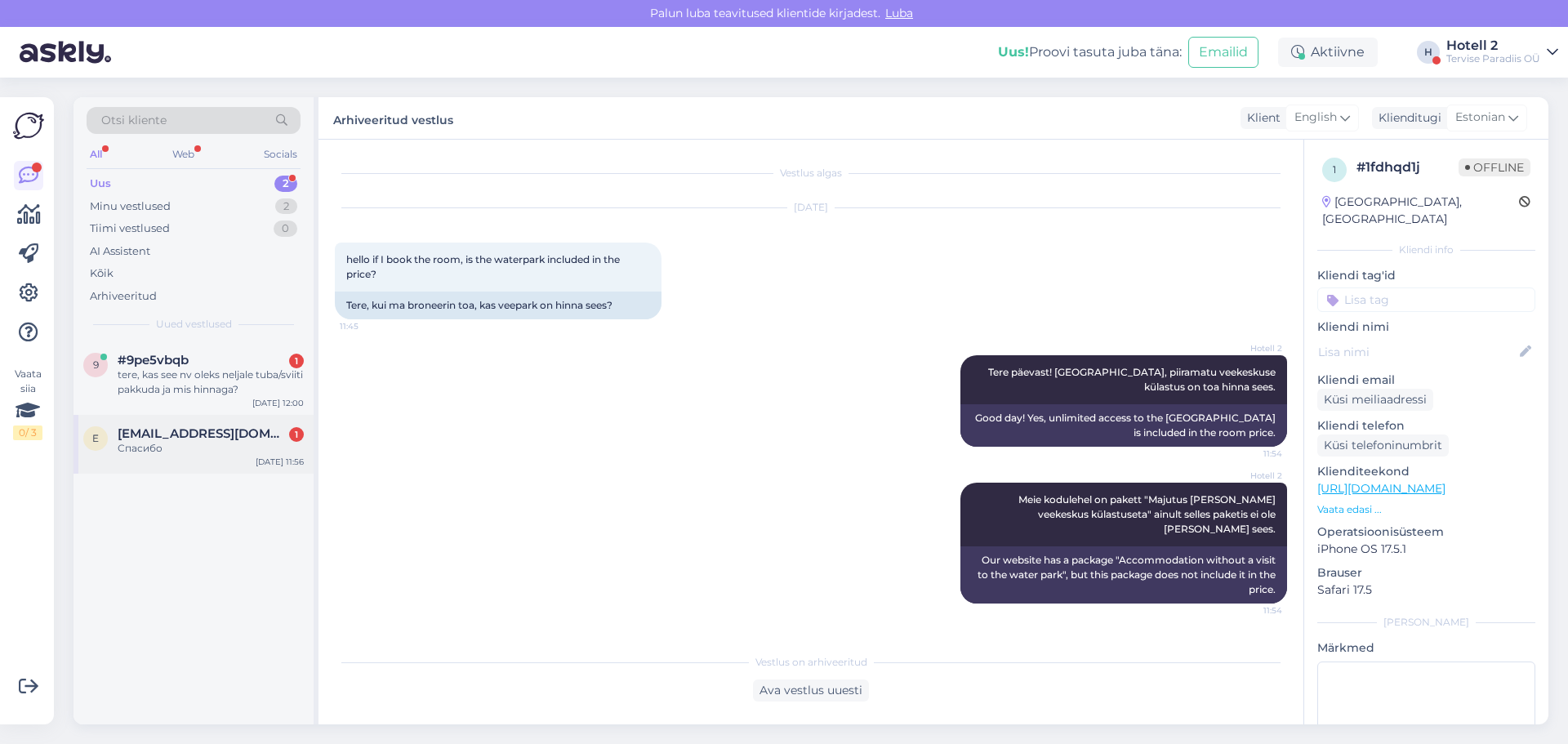
click at [264, 455] on div "Спасибо" at bounding box center [210, 448] width 186 height 15
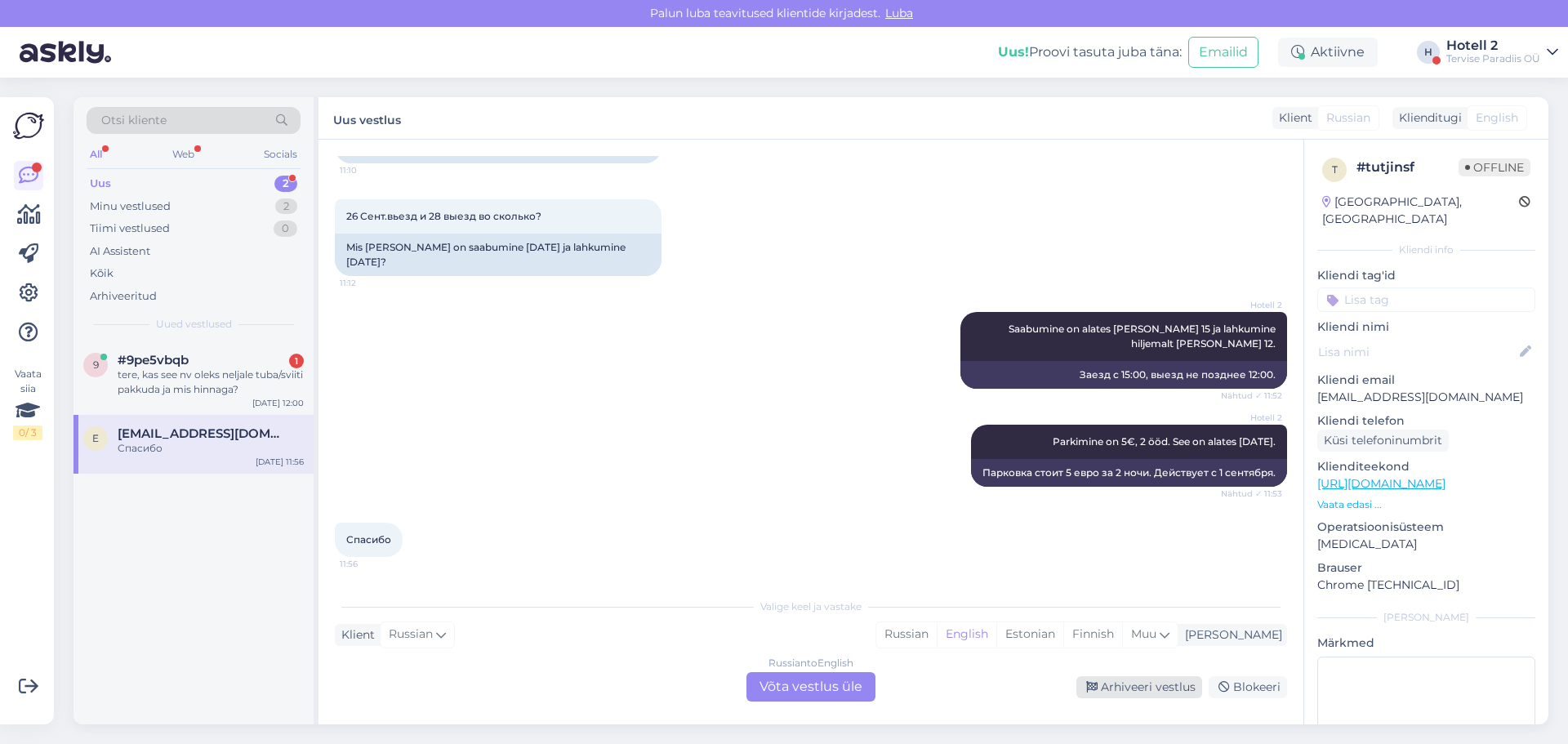
click at [1139, 689] on div "Arhiveeri vestlus" at bounding box center [1139, 687] width 126 height 22
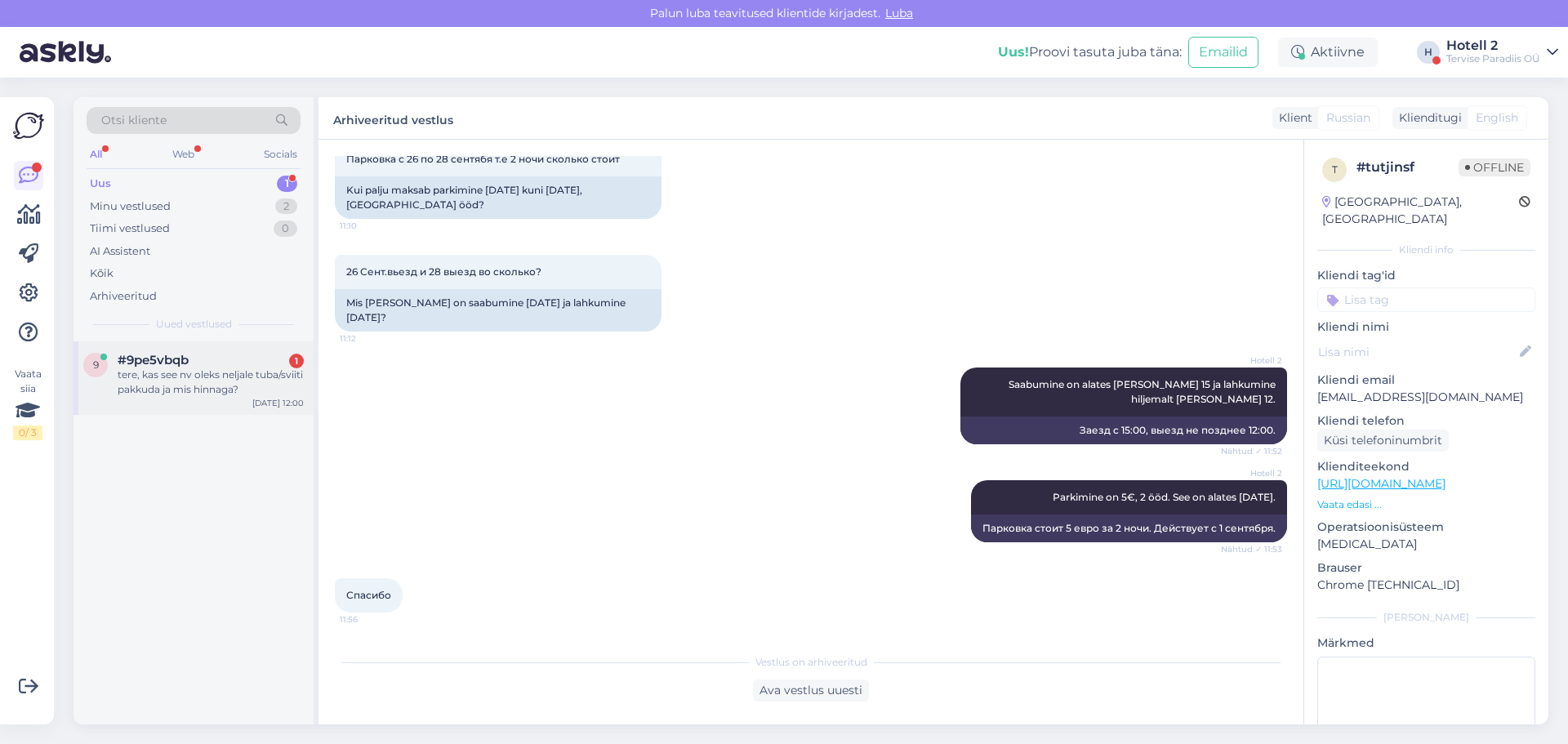
click at [229, 369] on div "tere, kas see nv oleks neljale tuba/sviiti pakkuda ja mis hinnaga?" at bounding box center [210, 382] width 186 height 30
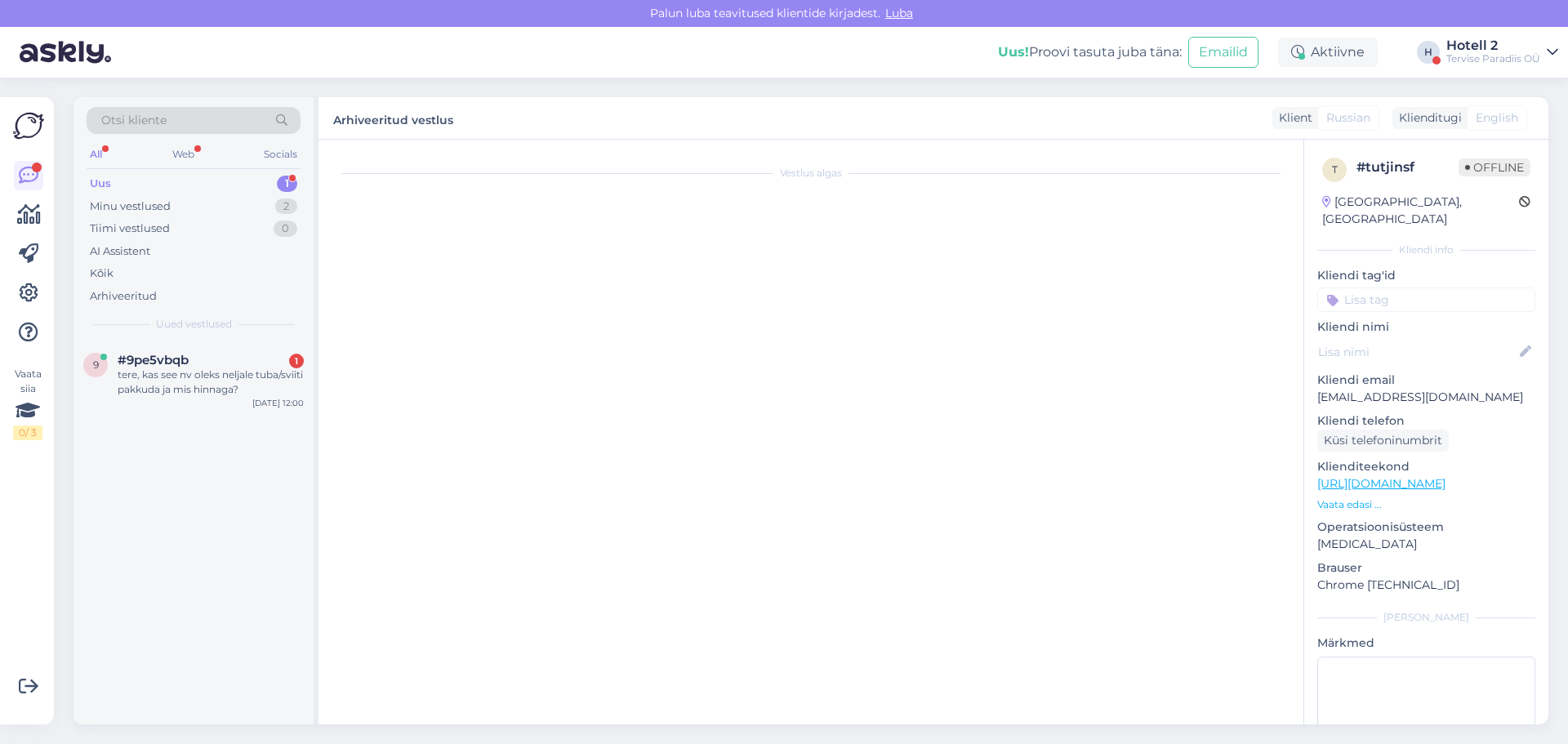
scroll to position [0, 0]
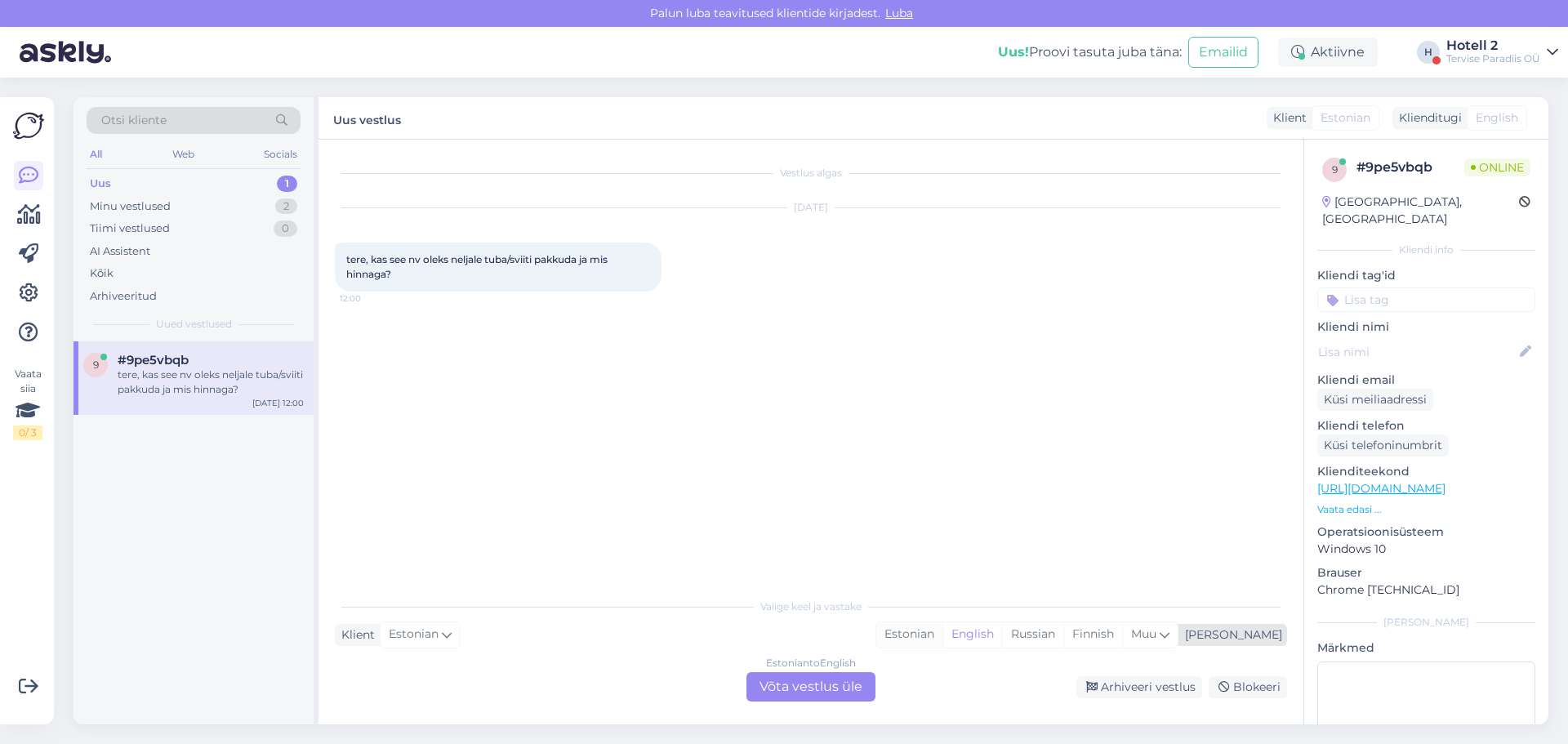
click at [943, 636] on div "Estonian" at bounding box center [910, 635] width 66 height 24
click at [846, 683] on div "Estonian to Estonian Võta vestlus üle" at bounding box center [811, 687] width 129 height 30
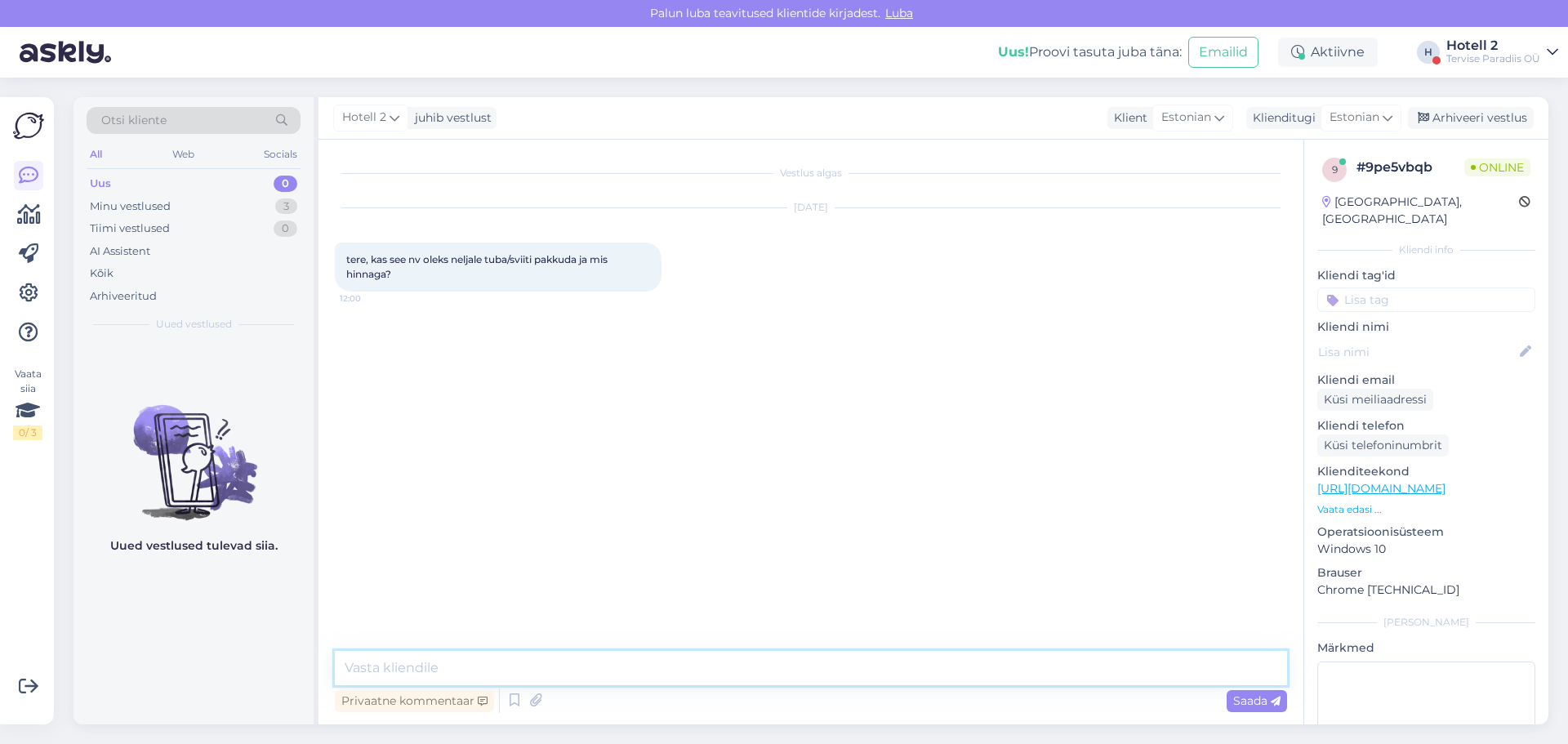
click at [366, 666] on textarea at bounding box center [811, 668] width 952 height 34
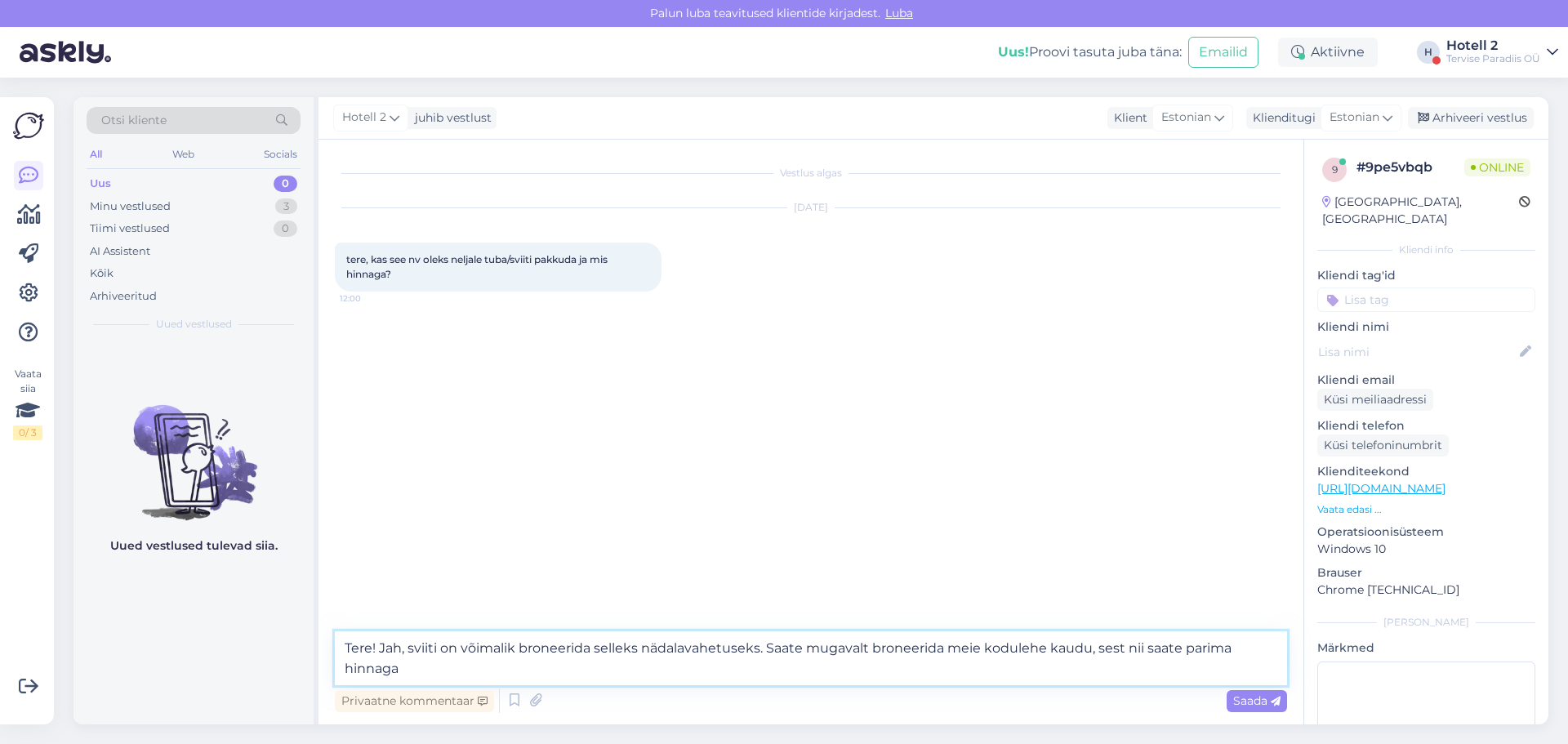
type textarea "Tere! Jah, sviiti on võimalik broneerida selleks nädalavahetuseks. Saate mugava…"
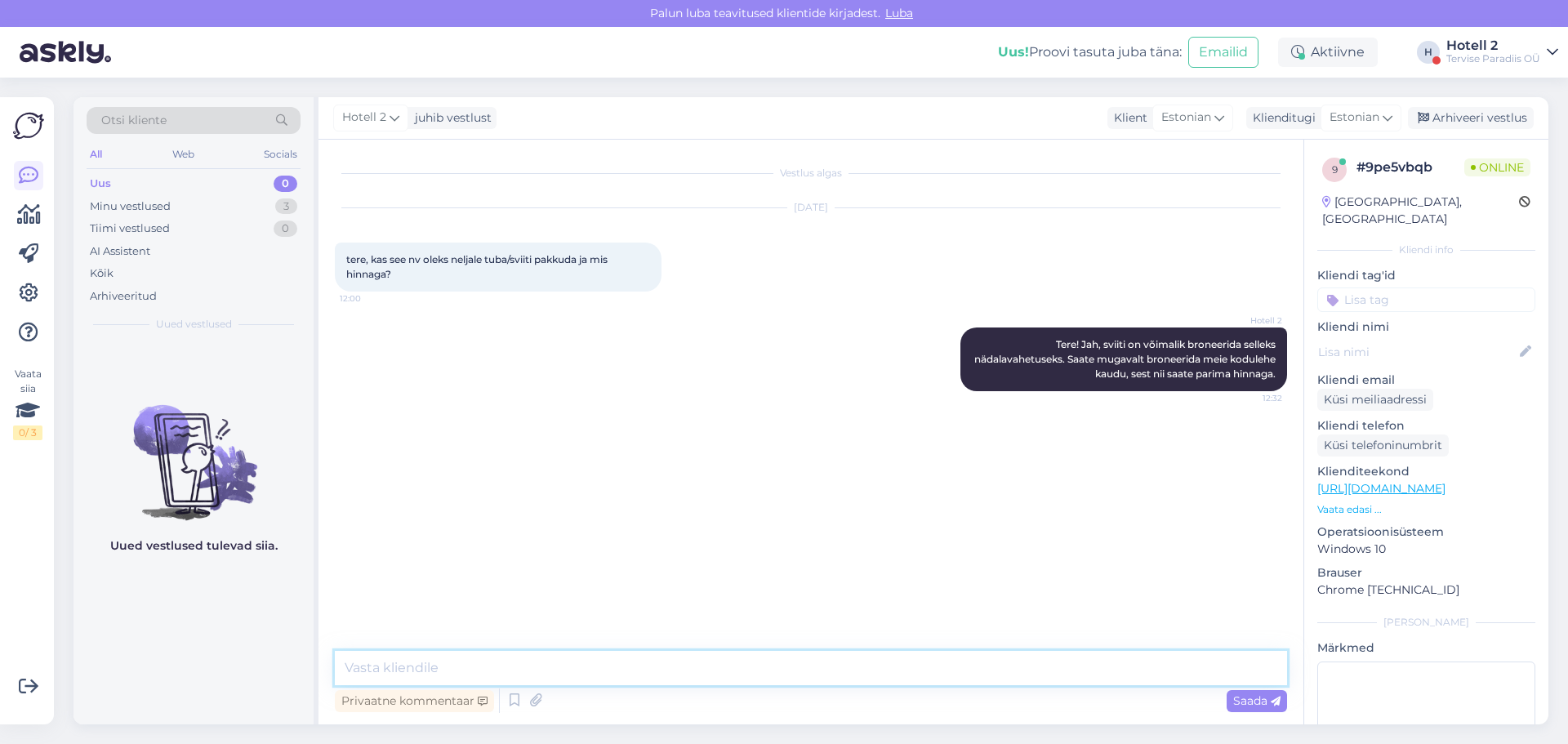
paste textarea "[URL][DOMAIN_NAME]"
type textarea "[URL][DOMAIN_NAME]"
type textarea "J"
click at [760, 668] on textarea "Kuupäevade juures jätke linnuke kasti "minu kuupäevad on paidlikud"" at bounding box center [811, 668] width 952 height 34
click at [837, 671] on textarea "Kuupäevade juures jätke linnuke kasti "minu kuupäevad on paindlikud"" at bounding box center [811, 668] width 952 height 34
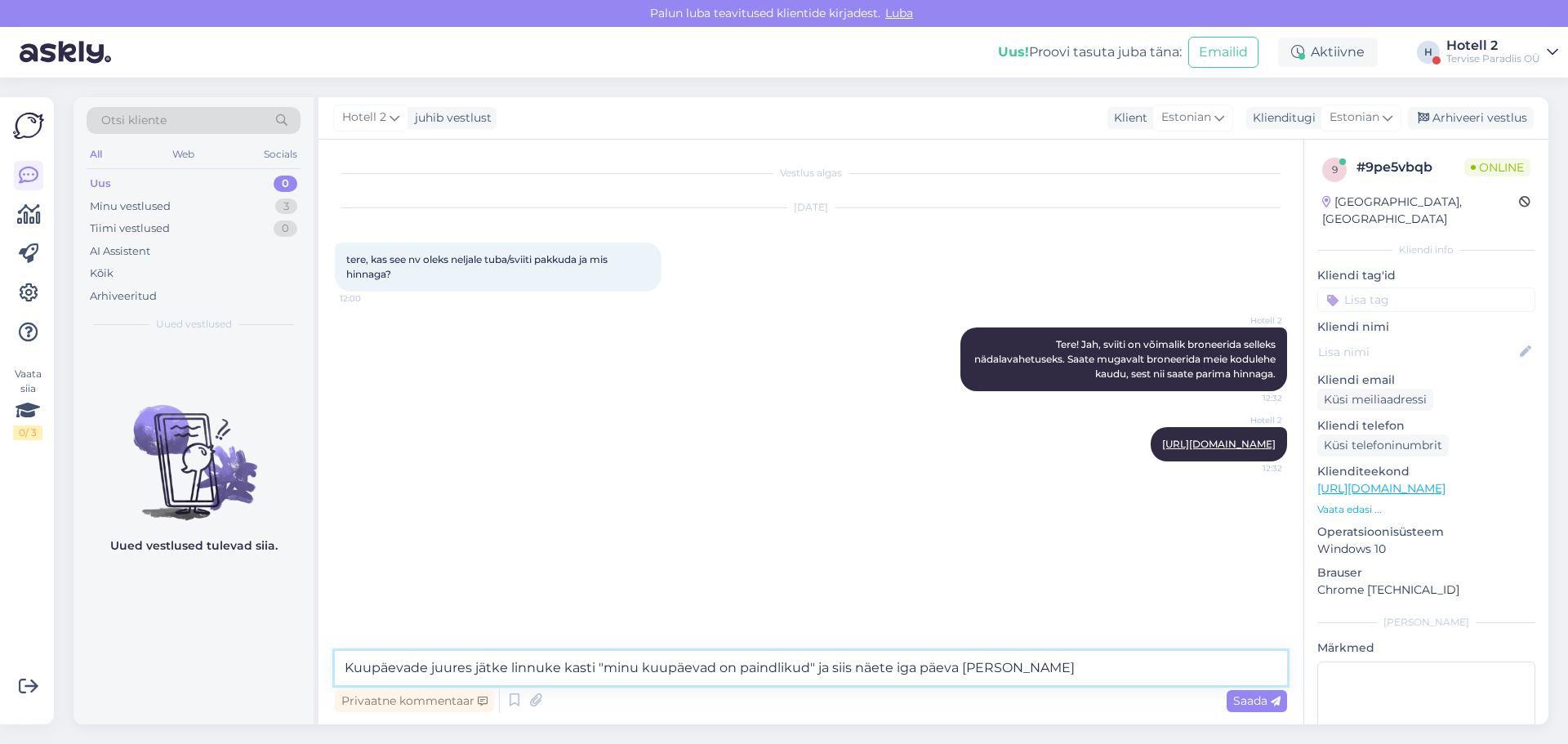
click at [917, 667] on textarea "Kuupäevade juures jätke linnuke kasti "minu kuupäevad on paindlikud" ja siis nä…" at bounding box center [811, 668] width 952 height 34
click at [1104, 670] on textarea "Kuupäevade juures jätke linnuke kasti "minu kuupäevad on paindlikud" ja siis nä…" at bounding box center [811, 668] width 952 height 34
type textarea "Kuupäevade juures jätke linnuke kasti "minu kuupäevad on paindlikud" ja siis nä…"
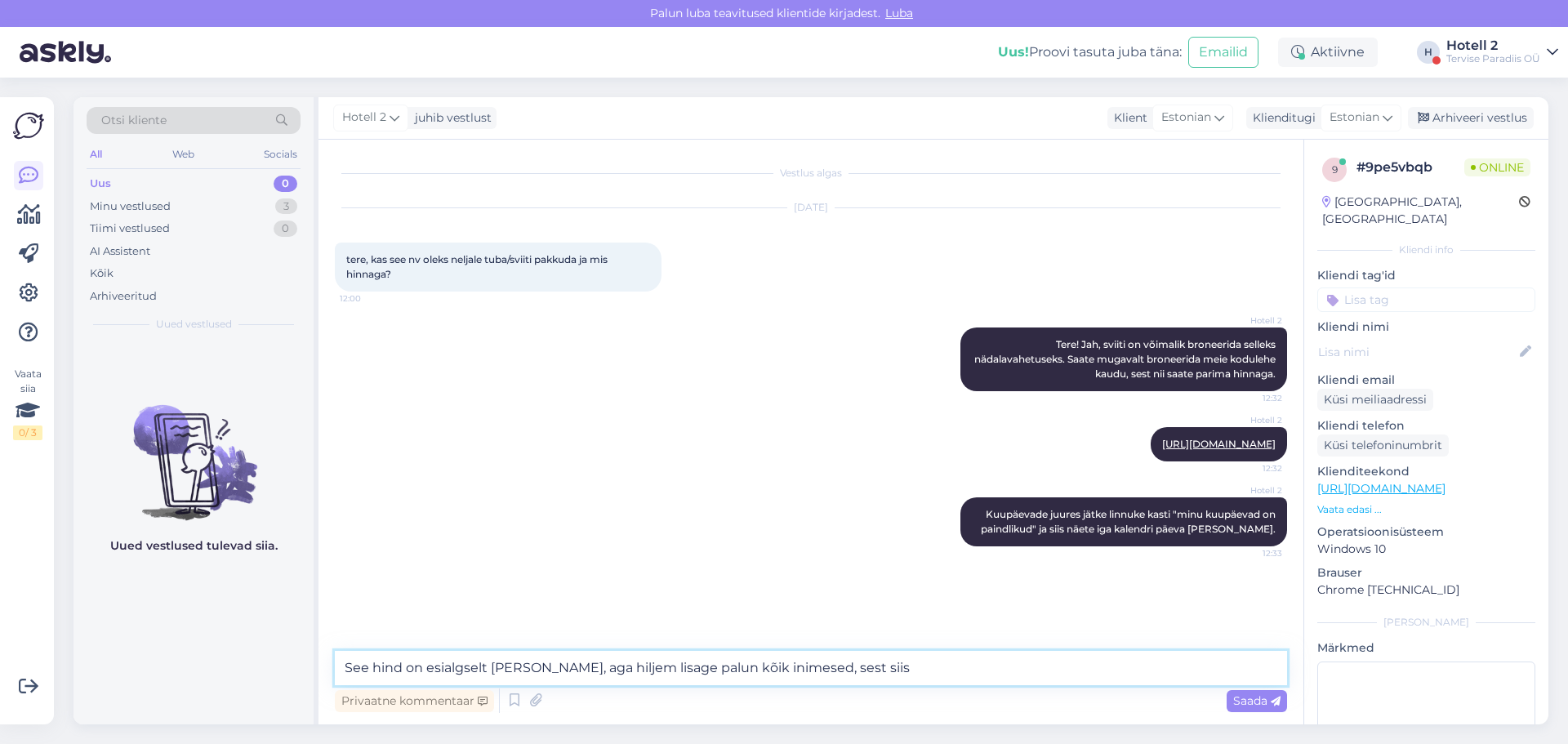
click at [726, 672] on textarea "See hind on esialgselt [PERSON_NAME], aga hiljem lisage palun kõik inimesed, se…" at bounding box center [811, 668] width 952 height 34
click at [806, 670] on textarea "See hind on esialgselt [PERSON_NAME], aga hiljem lisage palun kõik lisainimesed…" at bounding box center [811, 668] width 952 height 34
click at [915, 676] on textarea "See hind on esialgselt [PERSON_NAME], aga hiljem lisage palun kõik lisainimesed…" at bounding box center [811, 668] width 952 height 34
type textarea "See hind on esialgselt [PERSON_NAME], aga hiljem lisage palun kõik lisainimesed…"
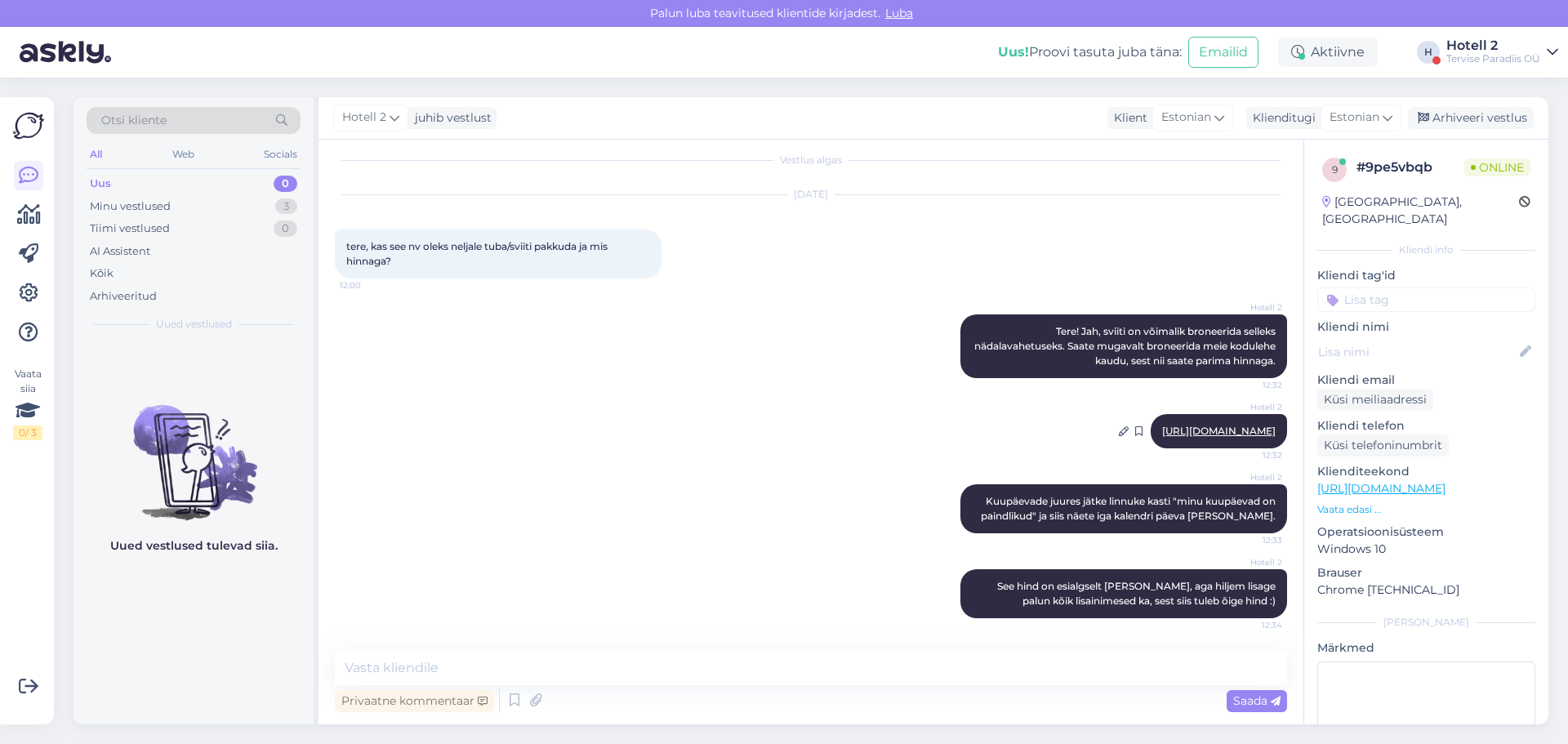
click at [1210, 425] on link "[URL][DOMAIN_NAME]" at bounding box center [1219, 431] width 113 height 12
click at [1439, 121] on div "Arhiveeri vestlus" at bounding box center [1471, 118] width 126 height 22
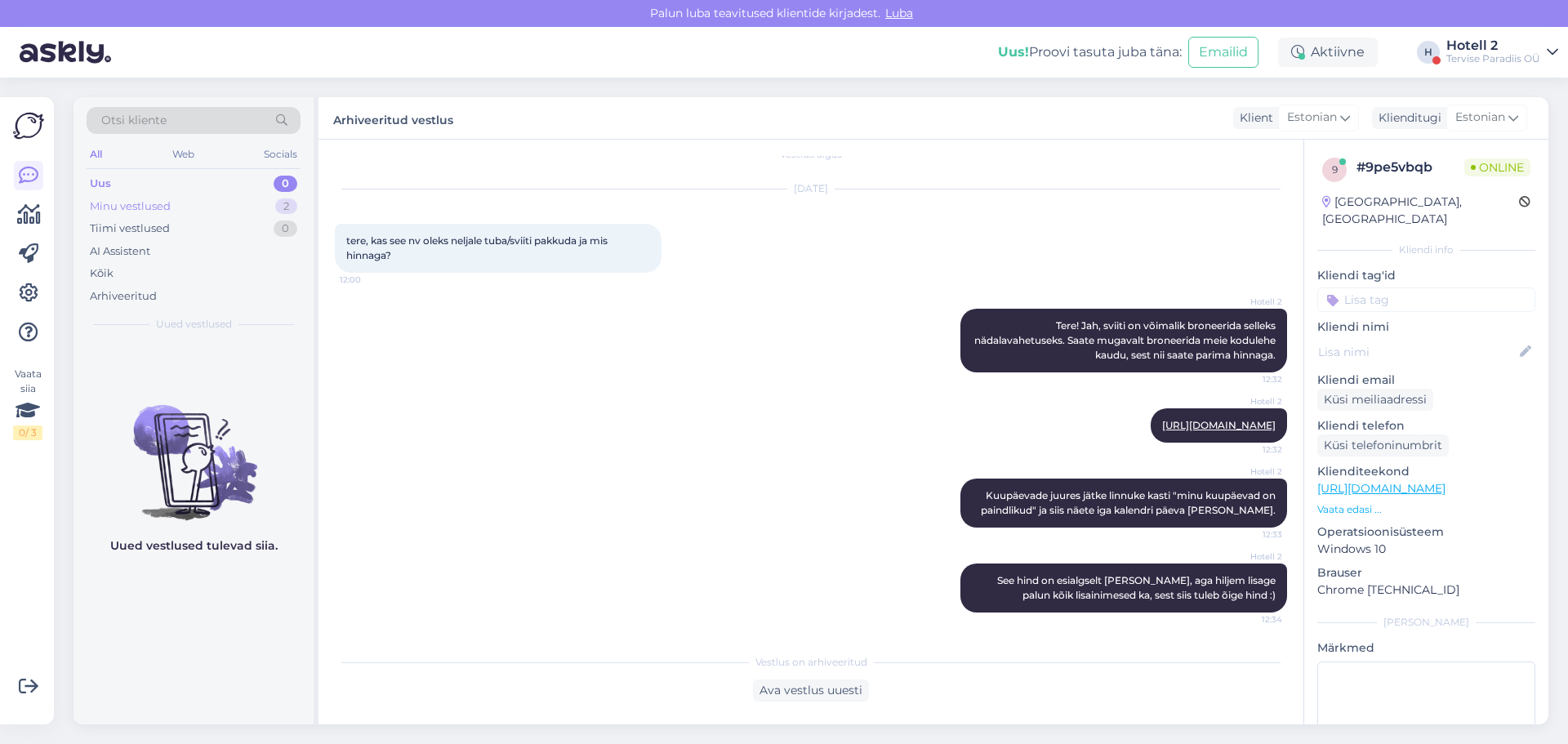
click at [234, 203] on div "Minu vestlused 2" at bounding box center [193, 207] width 214 height 23
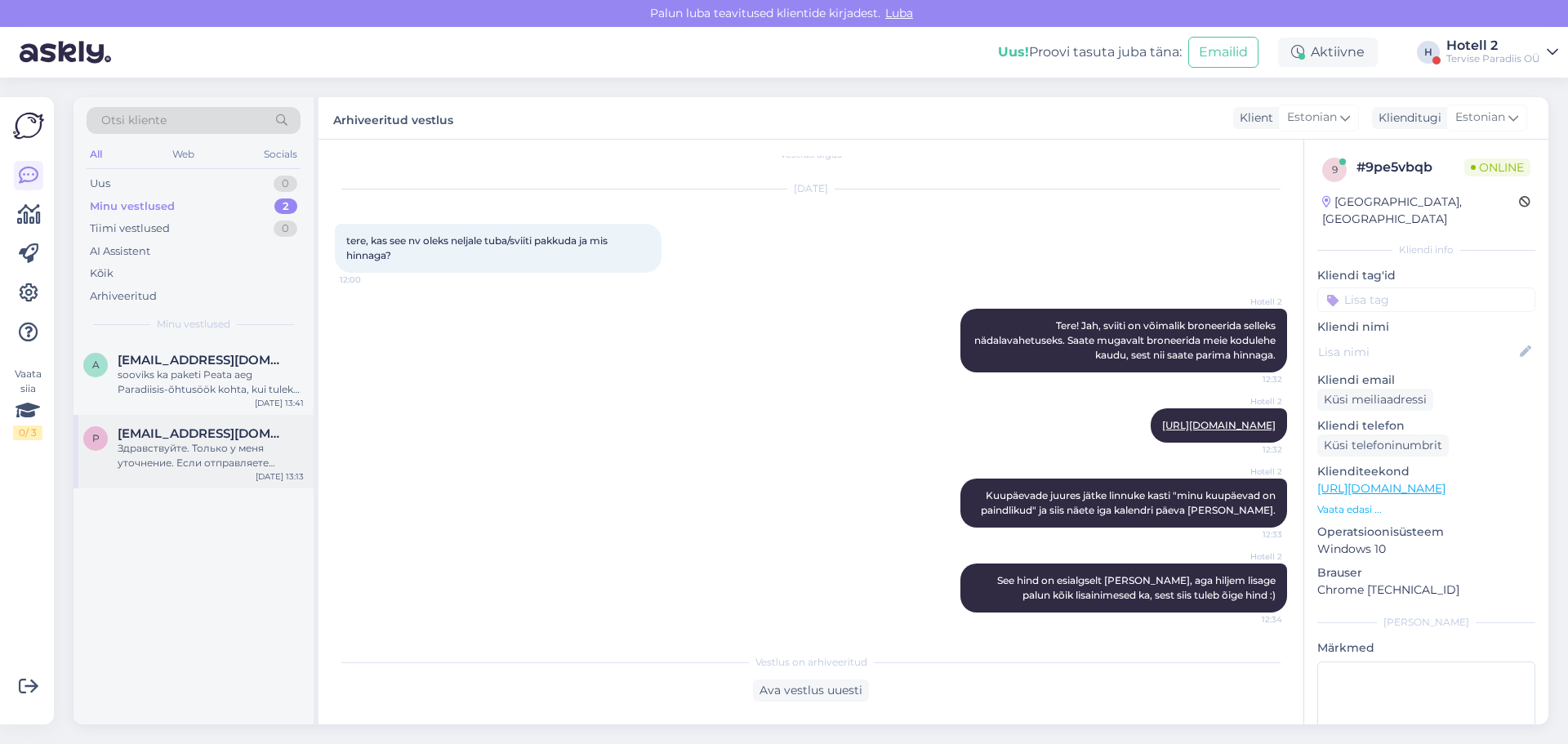
click at [210, 465] on div "Здравствуйте. Только у меня уточнение. Если отправляете Омнивой, то по адресу: …" at bounding box center [210, 456] width 186 height 30
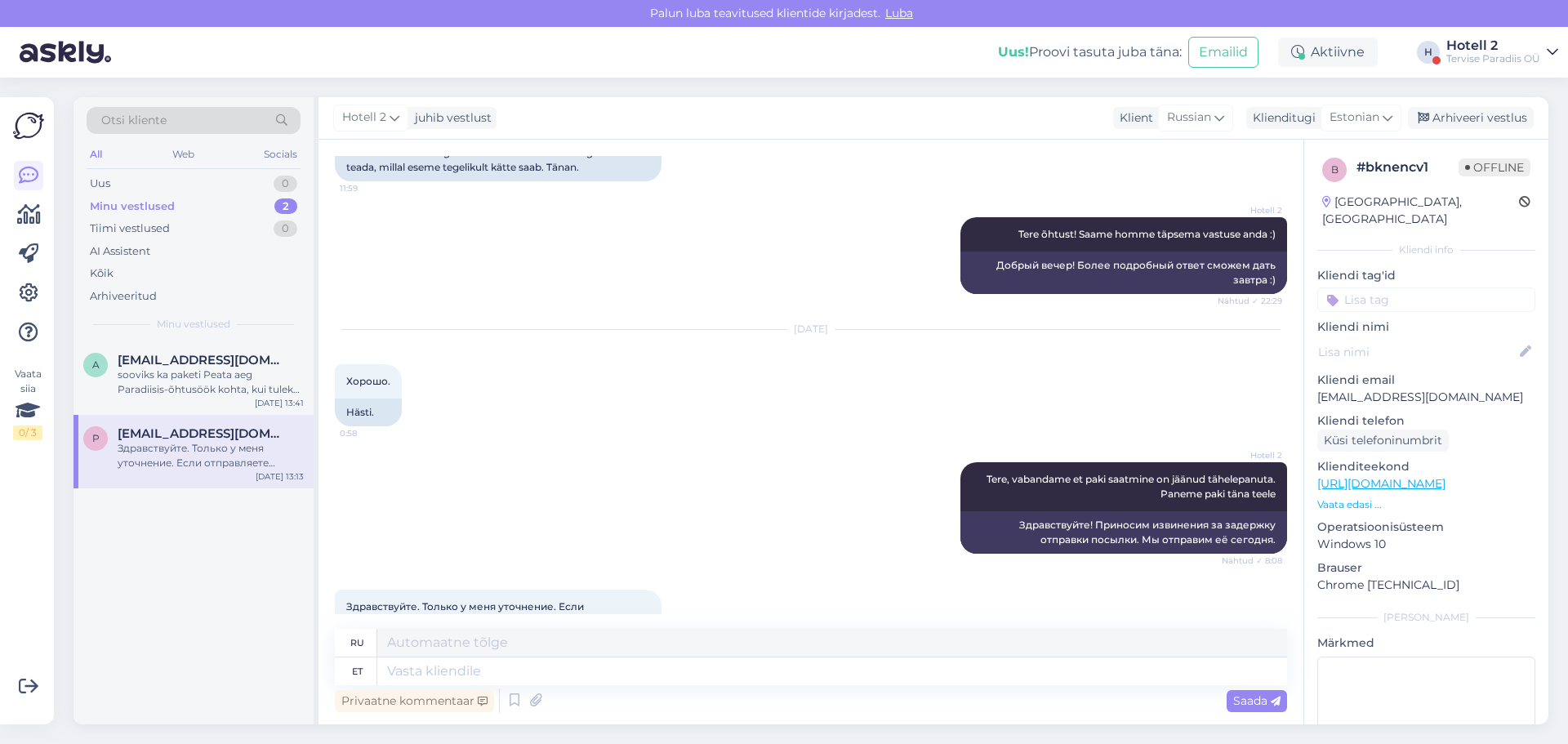
scroll to position [1429, 0]
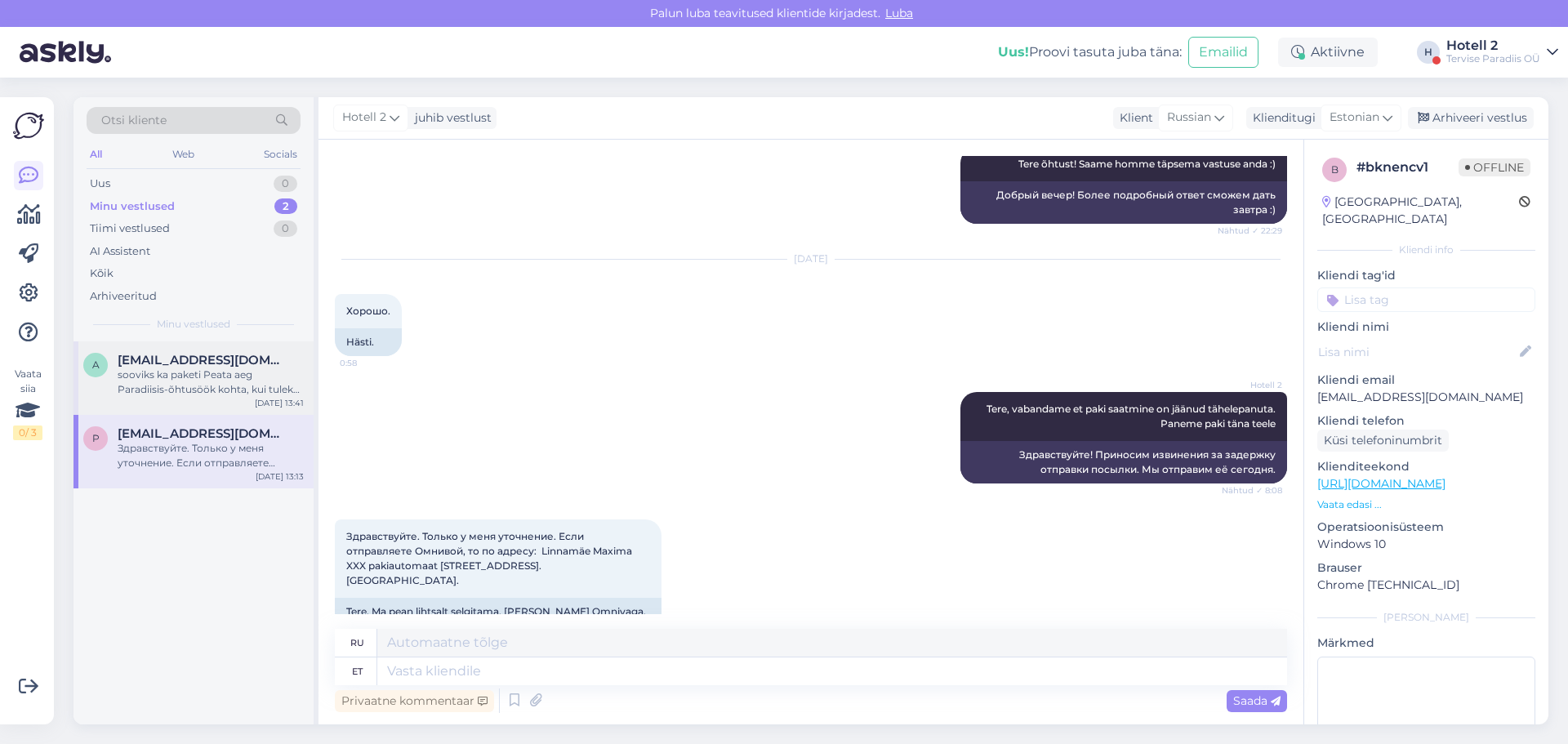
click at [242, 370] on div "sooviks ka paketi Peata aeg Paradiisis-õhtusöök kohta, kui tuleks täiskasvanu j…" at bounding box center [210, 382] width 186 height 30
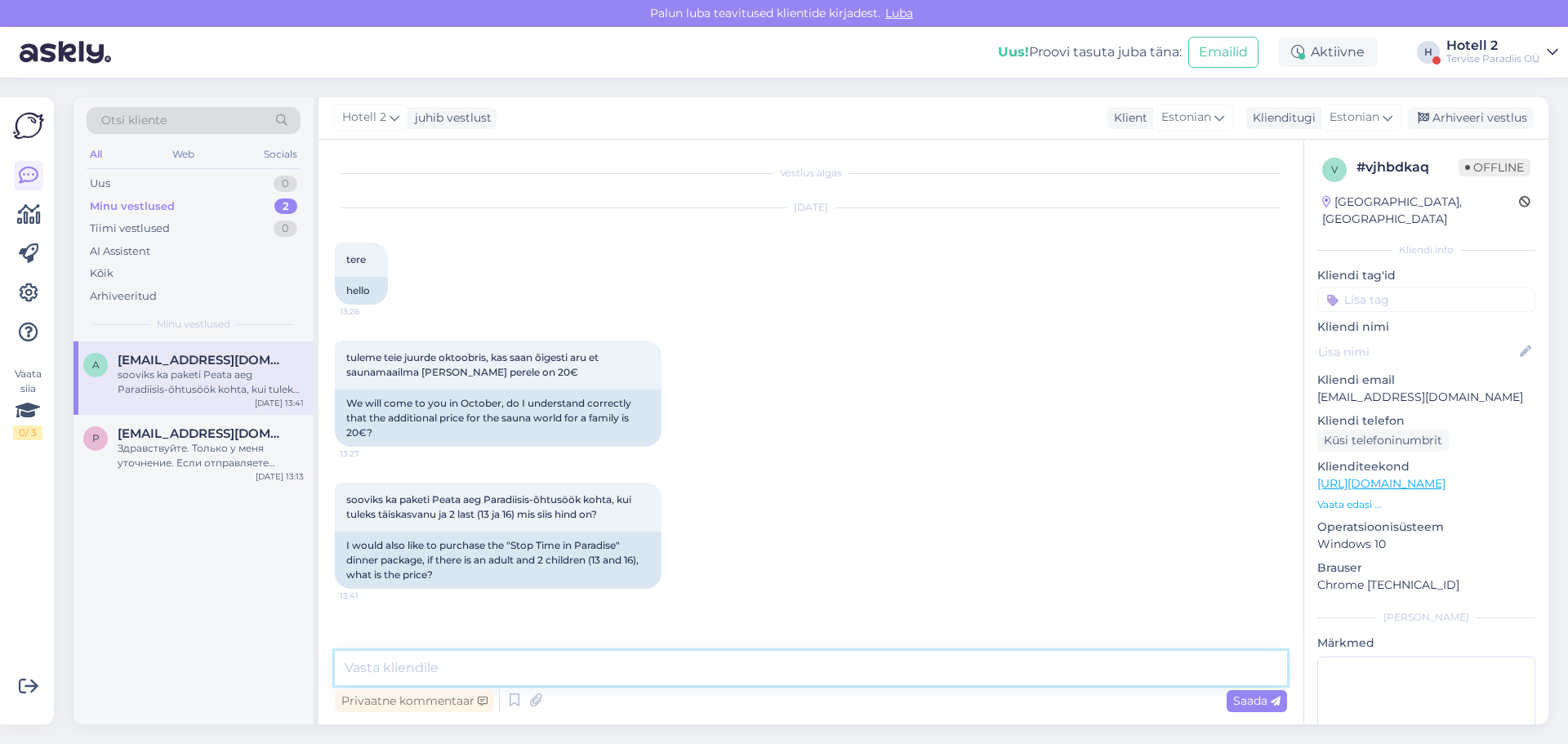
click at [395, 664] on textarea at bounding box center [811, 668] width 952 height 34
type textarea "Tere!"
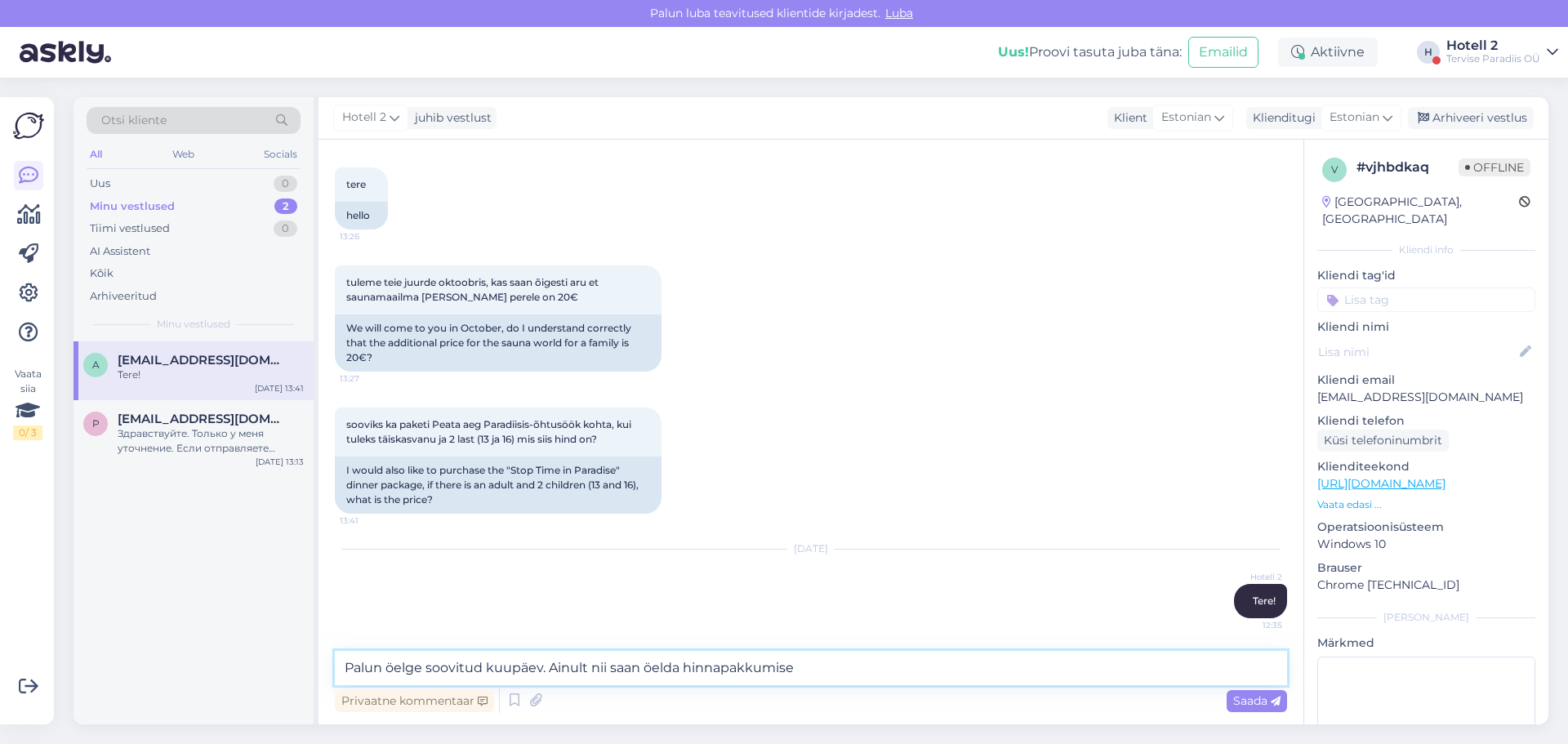
click at [671, 671] on textarea "Palun öelge soovitud kuupäev. Ainult nii saan öelda hinnapakkumise" at bounding box center [811, 668] width 952 height 34
click at [819, 673] on textarea "Palun öelge soovitud kuupäev. Ainult nii saan teha hinnapakkumise" at bounding box center [811, 668] width 952 height 34
type textarea "Palun öelge soovitud kuupäev. Ainult nii saan teha hinnapakkumise, sest hinnad …"
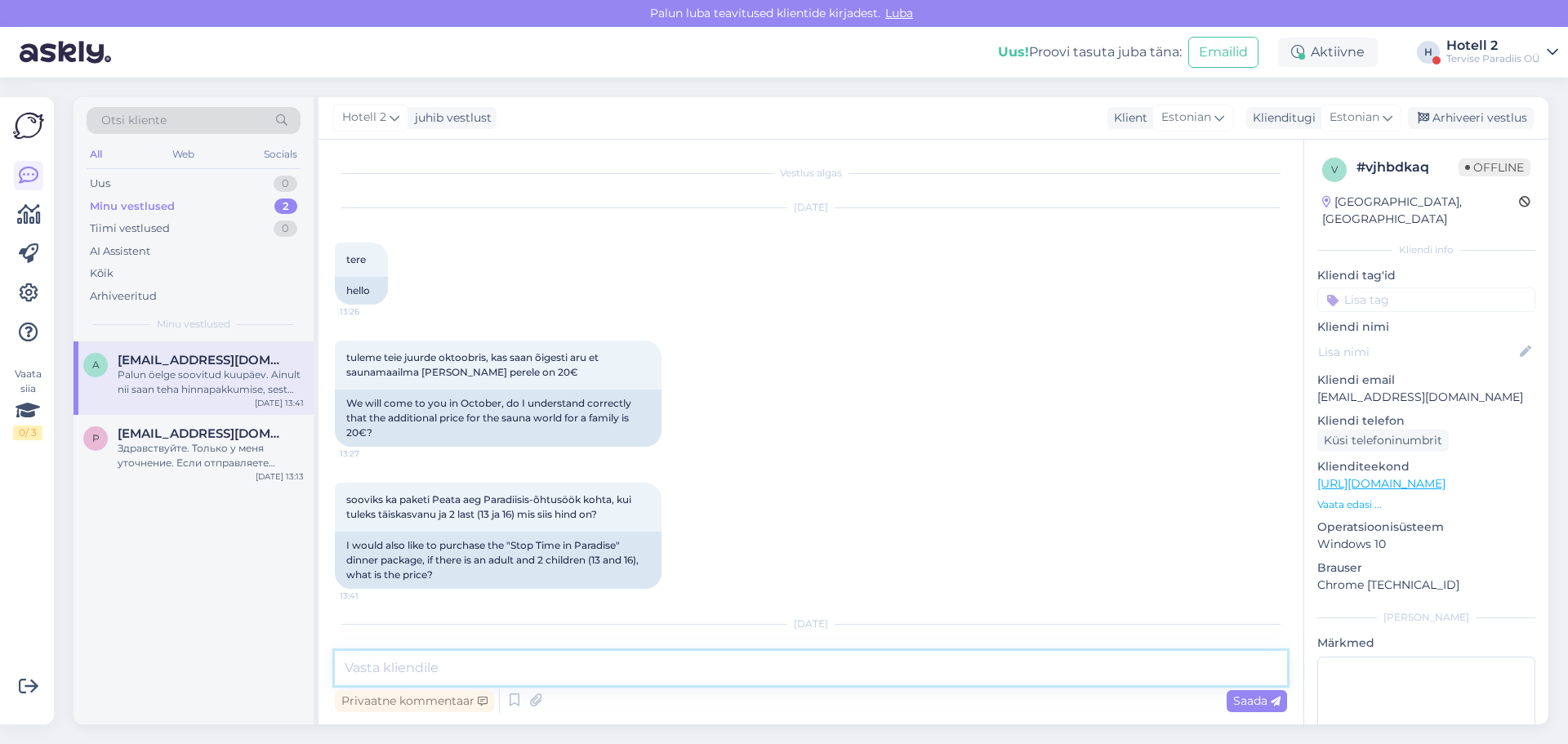
scroll to position [160, 0]
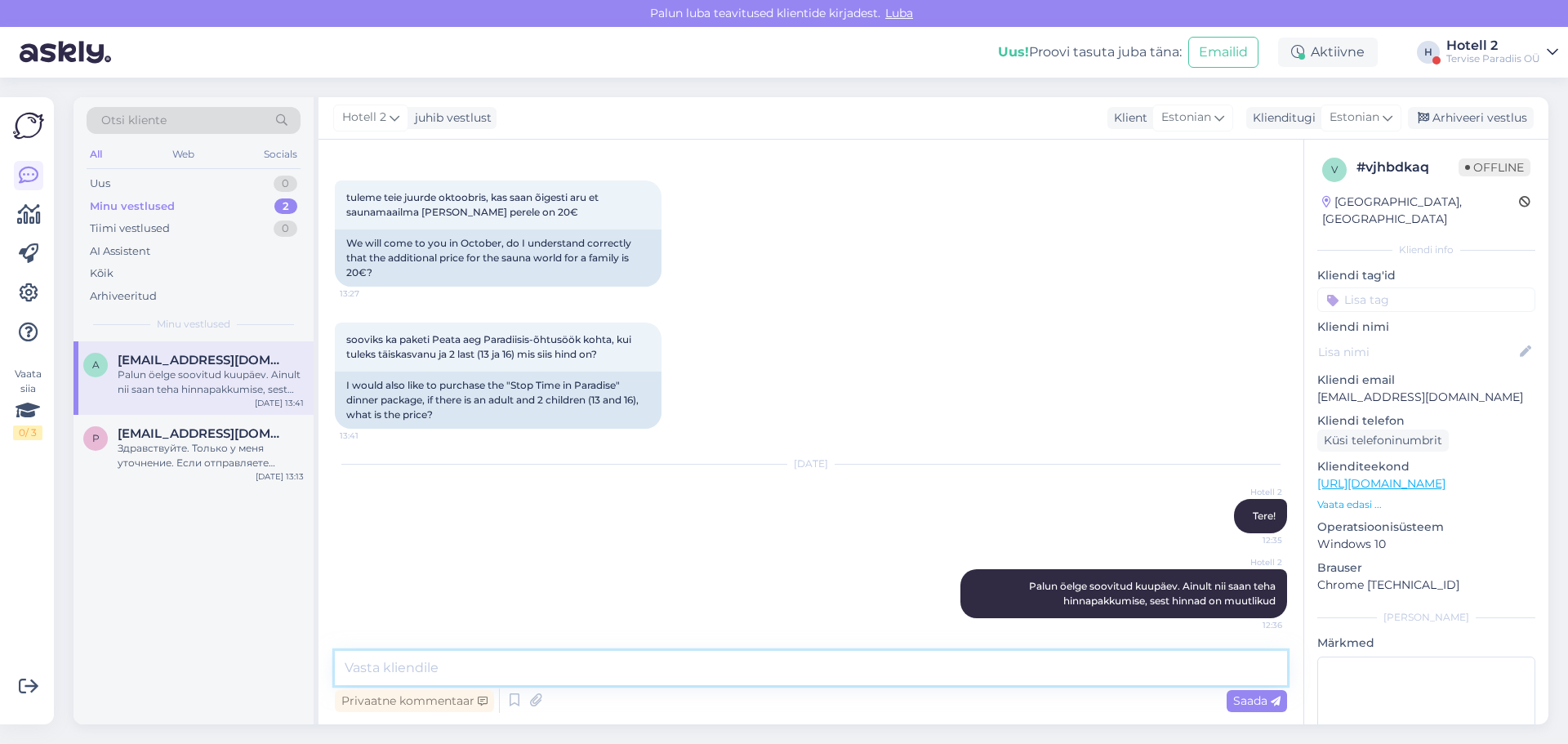
paste textarea "[URL][DOMAIN_NAME]"
type textarea "[URL][DOMAIN_NAME]"
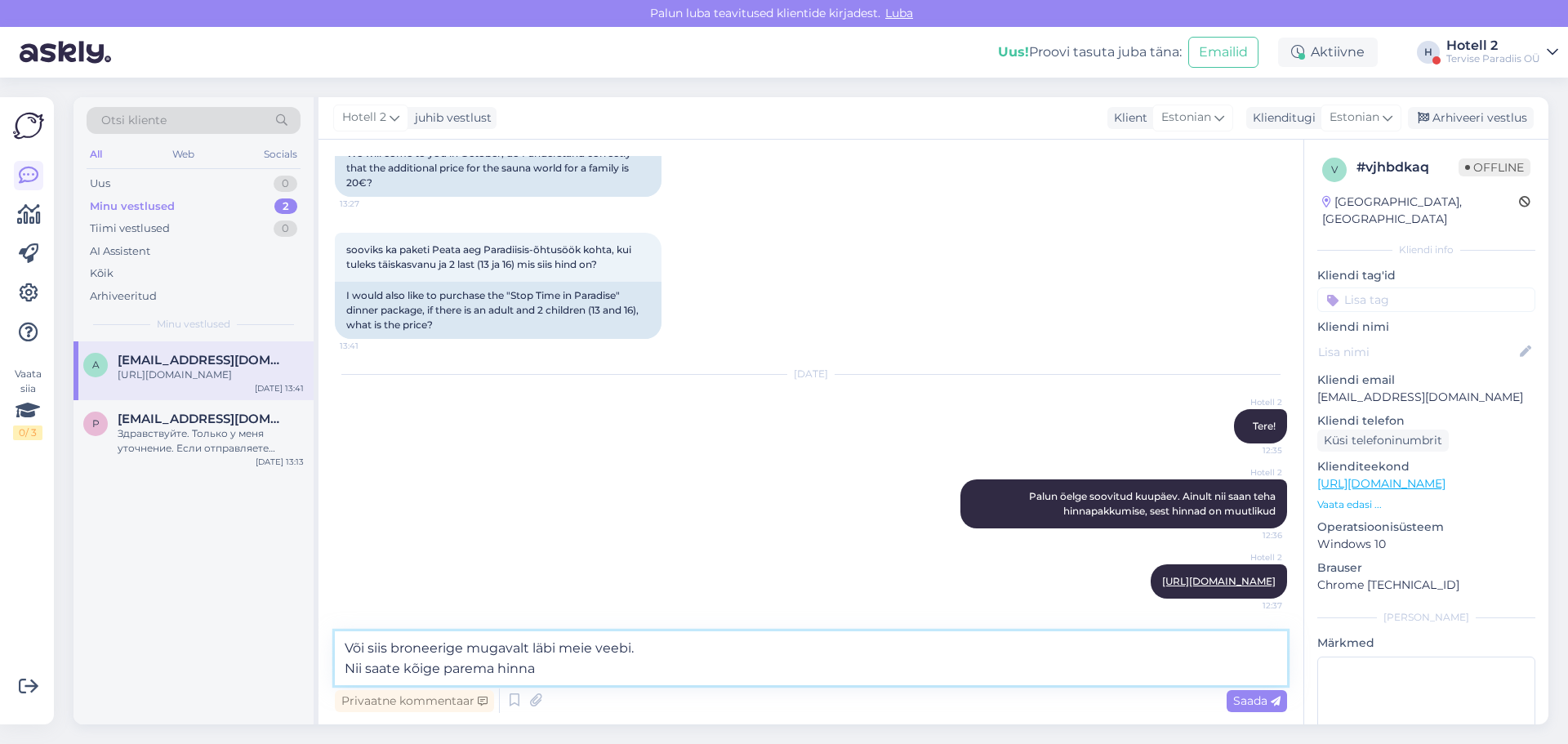
type textarea "Või siis broneerige mugavalt läbi meie veebi. Nii saate kõige parema hinna."
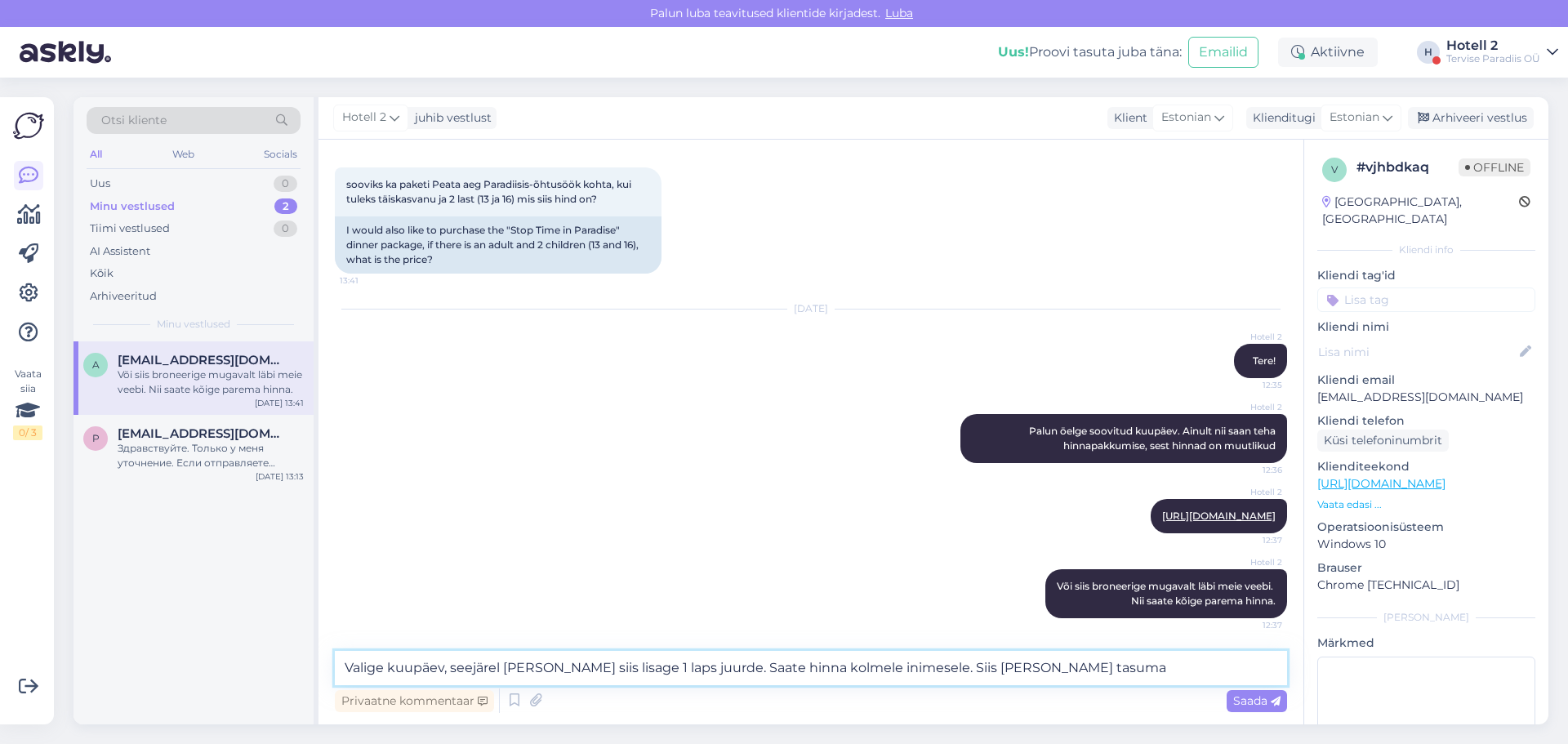
drag, startPoint x: 1069, startPoint y: 666, endPoint x: 920, endPoint y: 666, distance: 149.0
click at [920, 666] on textarea "Valige kuupäev, seejärel [PERSON_NAME] siis lisage 1 laps juurde. Saate hinna k…" at bounding box center [811, 668] width 952 height 34
type textarea "Valige kuupäev, seejärel [PERSON_NAME] siis lisage 1 laps juurde. Saate hinna k…"
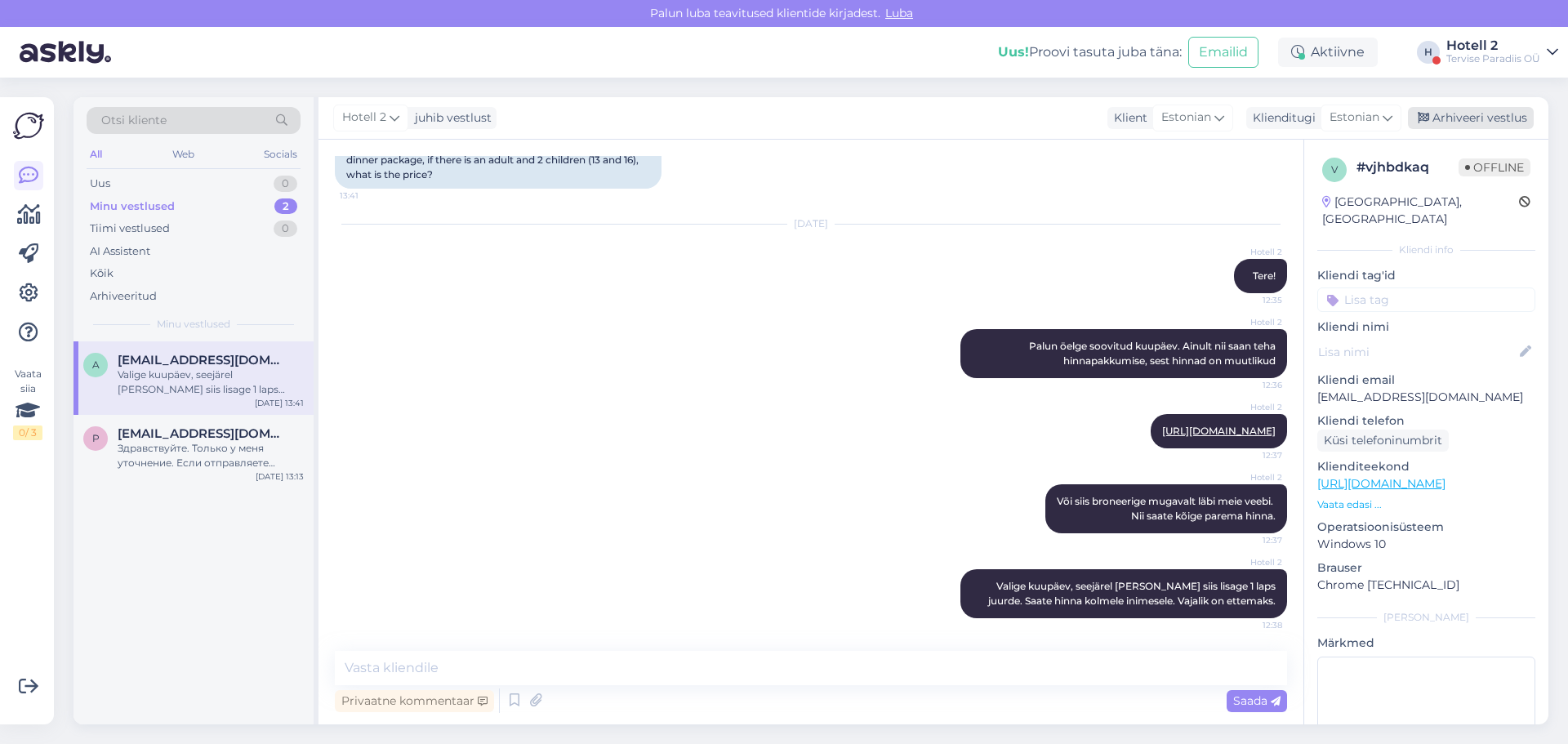
click at [1461, 109] on div "Arhiveeri vestlus" at bounding box center [1471, 118] width 126 height 22
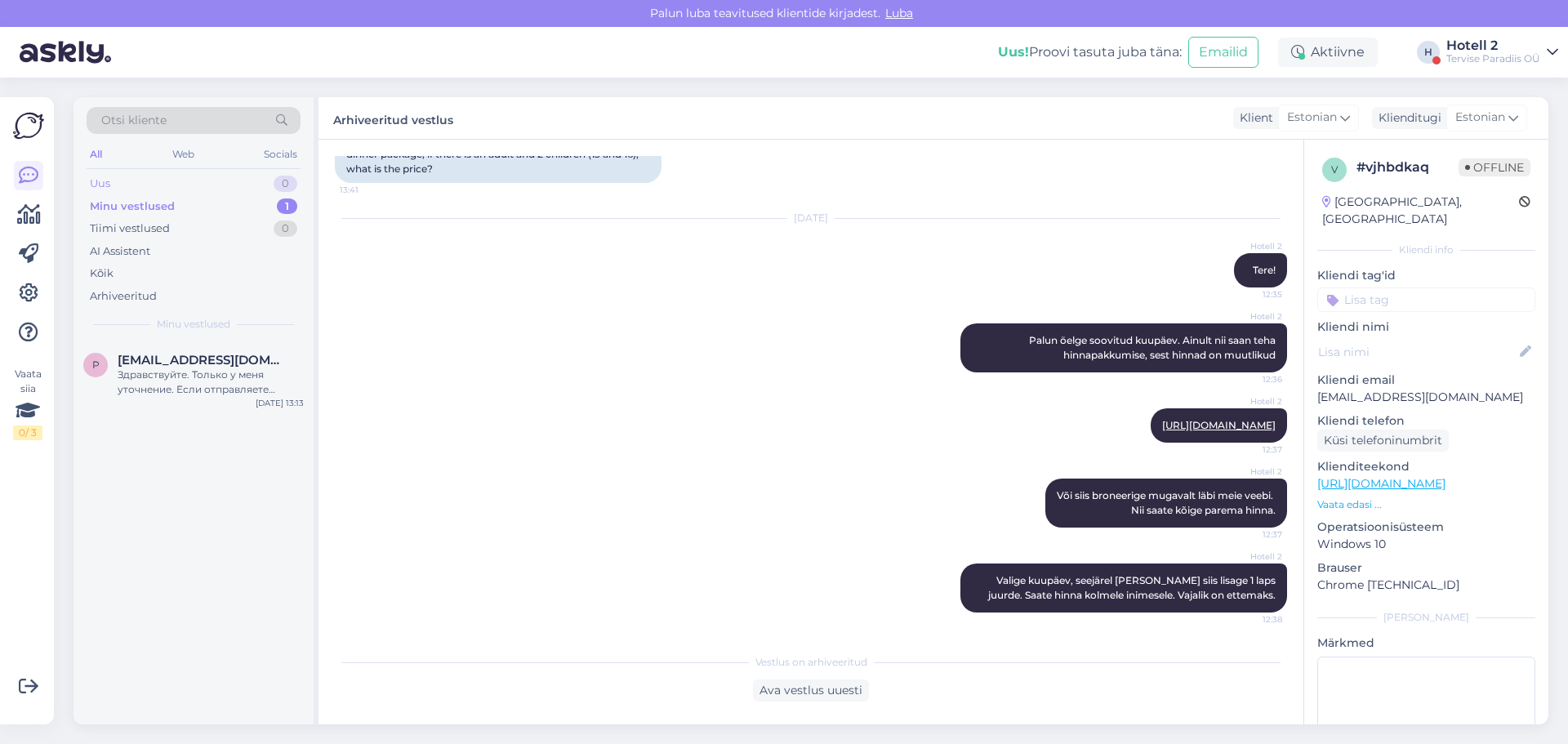
click at [238, 176] on div "Uus 0" at bounding box center [193, 183] width 214 height 23
